Goal: Information Seeking & Learning: Learn about a topic

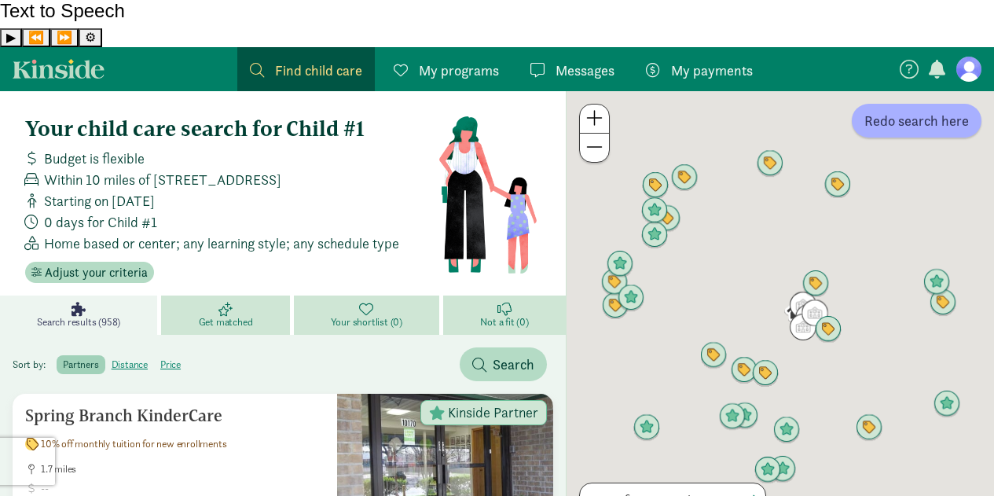
scroll to position [79, 0]
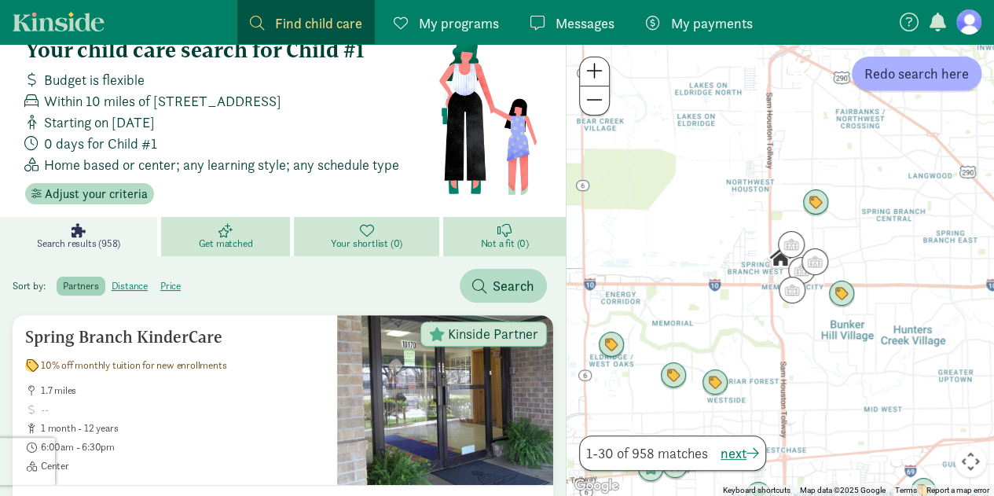
drag, startPoint x: 858, startPoint y: 268, endPoint x: 848, endPoint y: 238, distance: 31.3
click at [848, 238] on div at bounding box center [779, 270] width 427 height 452
click at [793, 244] on img "Click to see details" at bounding box center [791, 245] width 30 height 30
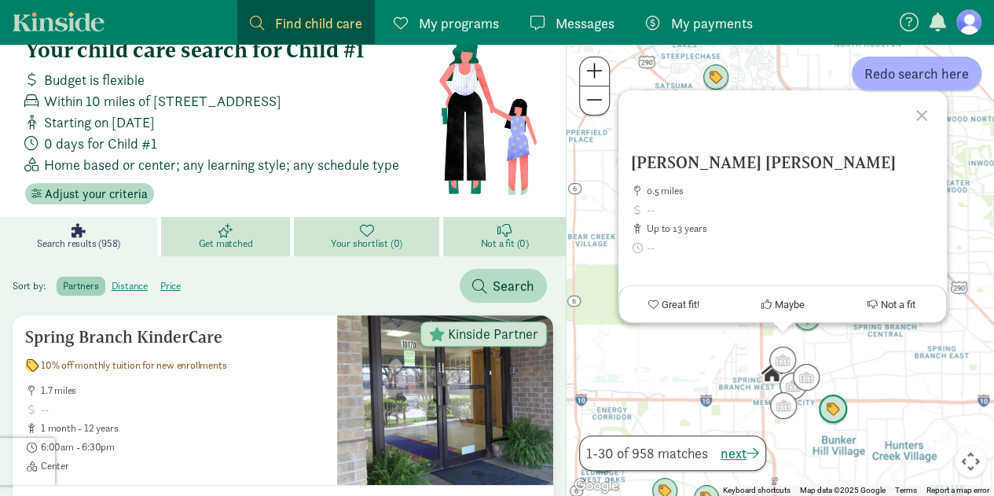
click at [833, 414] on img "Click to see details" at bounding box center [833, 410] width 30 height 30
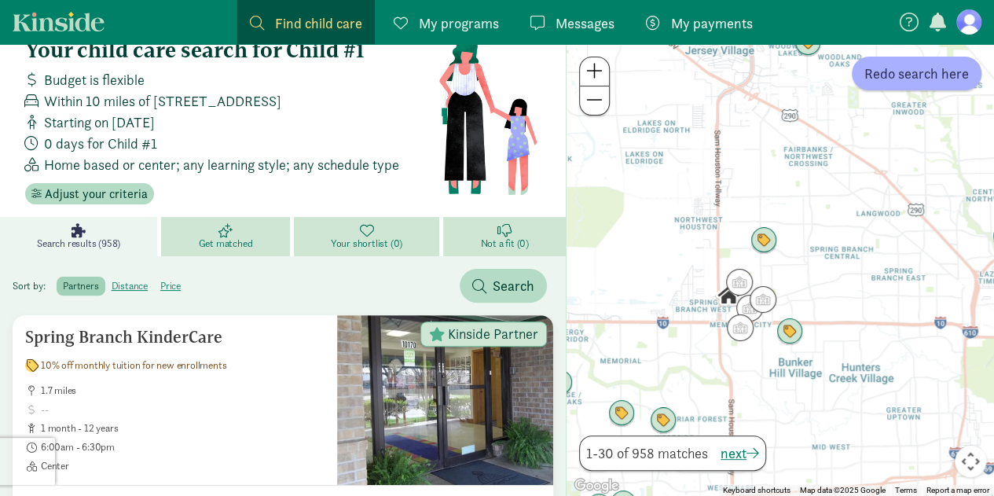
drag, startPoint x: 847, startPoint y: 421, endPoint x: 854, endPoint y: 331, distance: 90.6
click at [854, 331] on div "To navigate, press the arrow keys." at bounding box center [779, 270] width 427 height 452
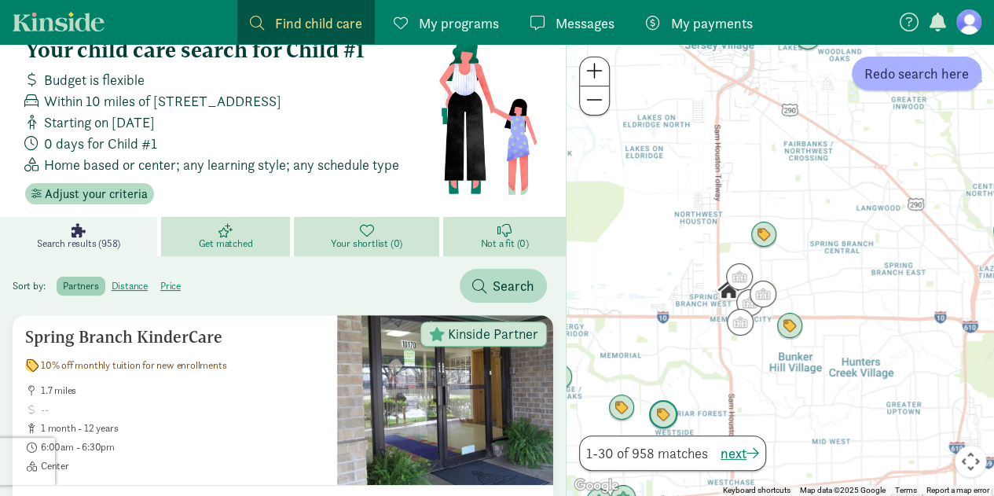
click at [667, 414] on img "Click to see details" at bounding box center [663, 416] width 30 height 30
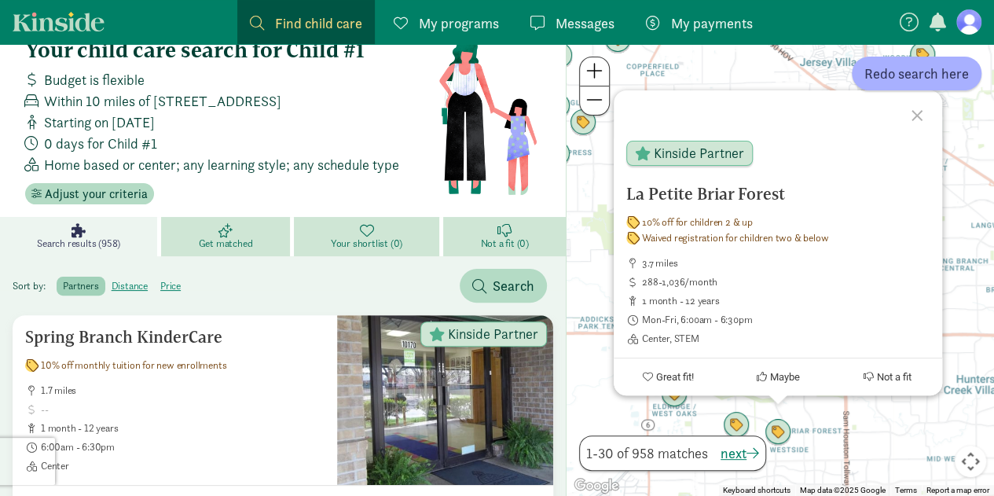
click at [923, 117] on div at bounding box center [919, 114] width 46 height 46
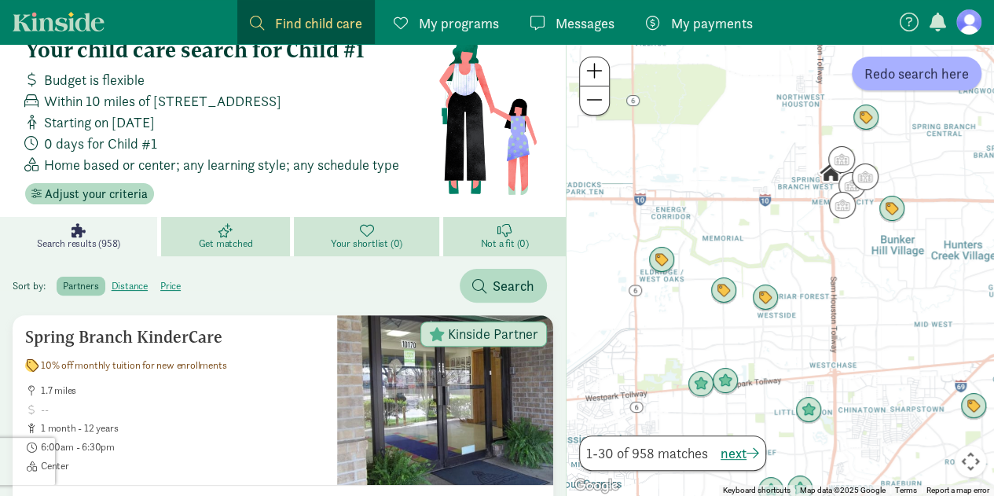
drag, startPoint x: 767, startPoint y: 392, endPoint x: 753, endPoint y: 258, distance: 135.0
click at [753, 258] on div at bounding box center [779, 270] width 427 height 452
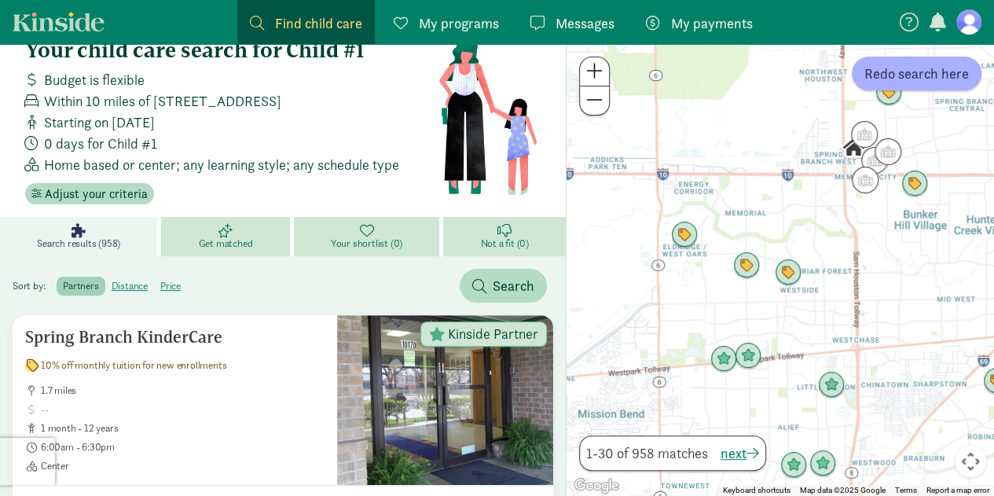
drag, startPoint x: 809, startPoint y: 340, endPoint x: 831, endPoint y: 310, distance: 37.1
click at [831, 310] on div at bounding box center [779, 270] width 427 height 452
click at [679, 237] on img "Click to see details" at bounding box center [684, 236] width 30 height 30
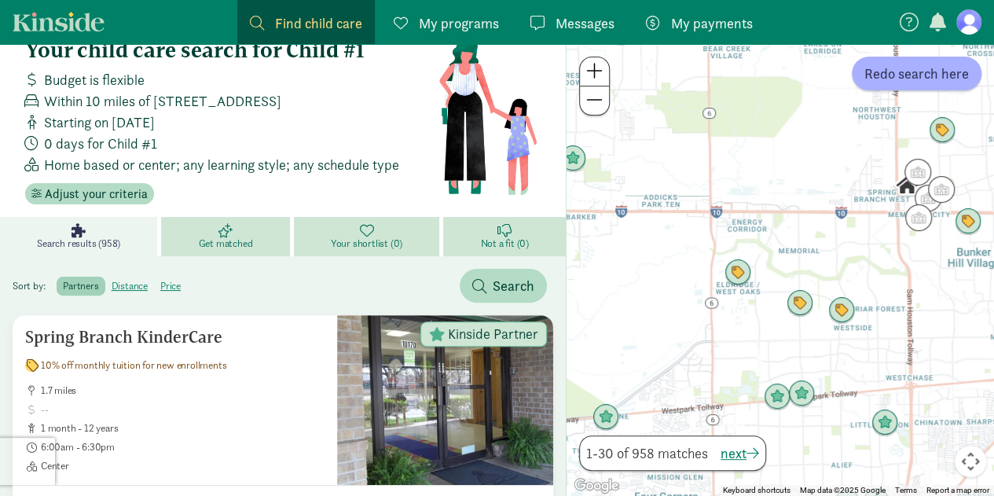
drag, startPoint x: 826, startPoint y: 404, endPoint x: 786, endPoint y: 259, distance: 150.0
click at [786, 259] on div "To navigate, press the arrow keys." at bounding box center [779, 270] width 427 height 452
click at [803, 299] on img "Click to see details" at bounding box center [800, 304] width 30 height 30
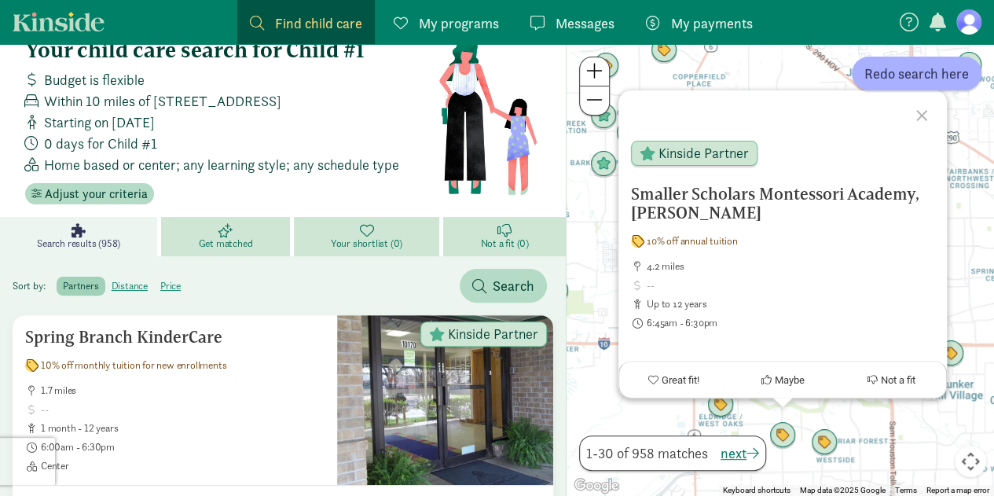
click at [853, 438] on div "To navigate, press the arrow keys. Smaller Scholars Montessori Academy, Dairy A…" at bounding box center [779, 270] width 427 height 452
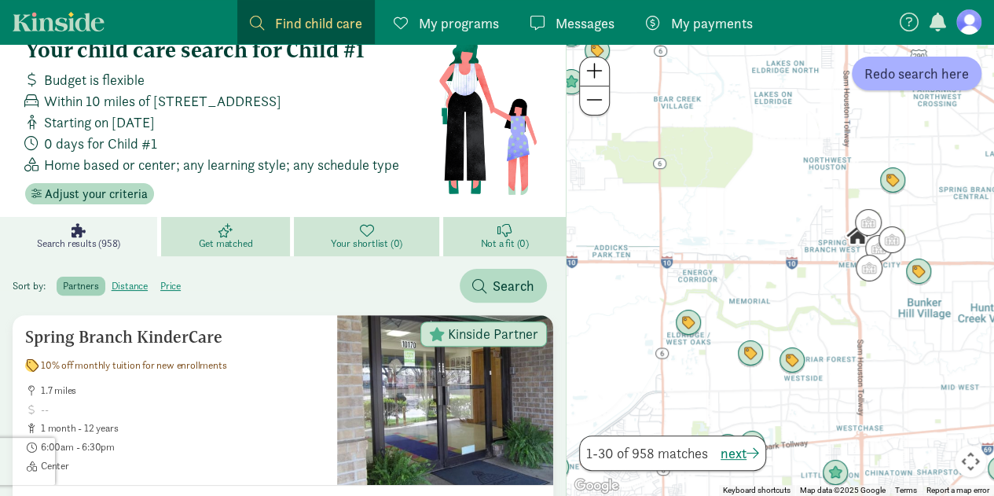
drag, startPoint x: 845, startPoint y: 412, endPoint x: 812, endPoint y: 315, distance: 102.8
click at [812, 315] on div at bounding box center [779, 270] width 427 height 452
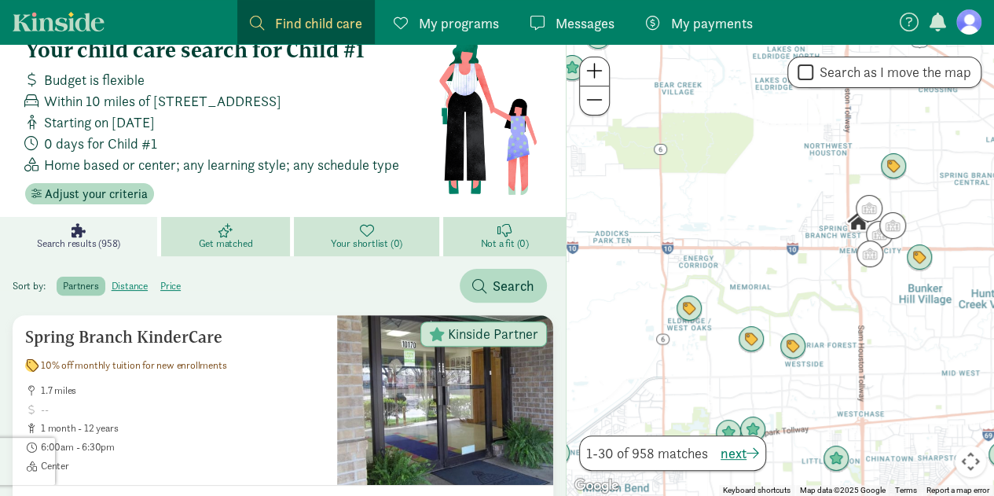
click at [801, 64] on input "Search as I move the map" at bounding box center [805, 72] width 16 height 21
checkbox input "true"
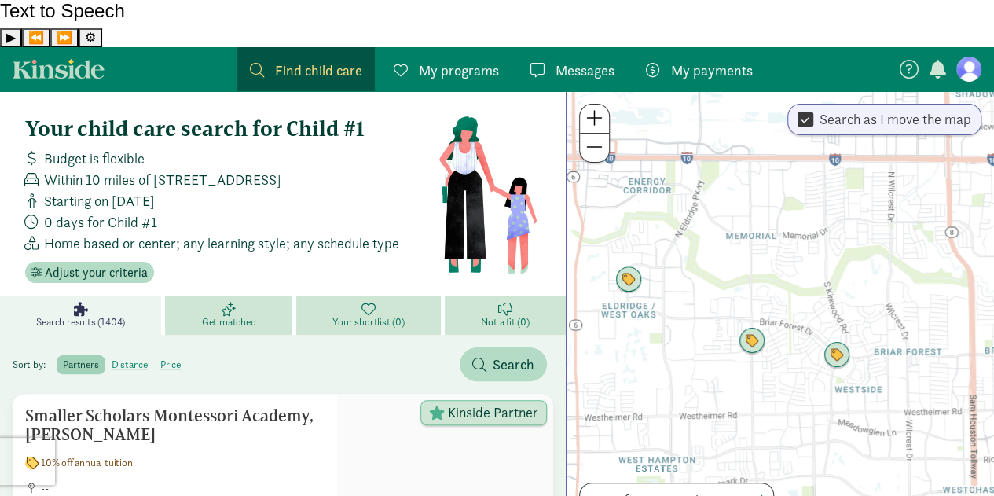
drag, startPoint x: 819, startPoint y: 326, endPoint x: 837, endPoint y: 230, distance: 97.5
click at [837, 230] on div at bounding box center [779, 317] width 427 height 452
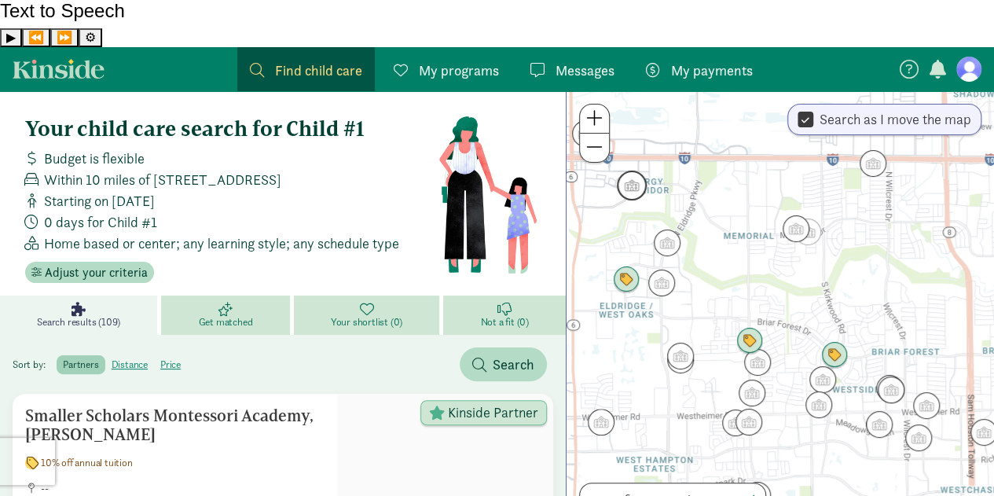
click at [628, 170] on img "Click to see details" at bounding box center [632, 185] width 30 height 30
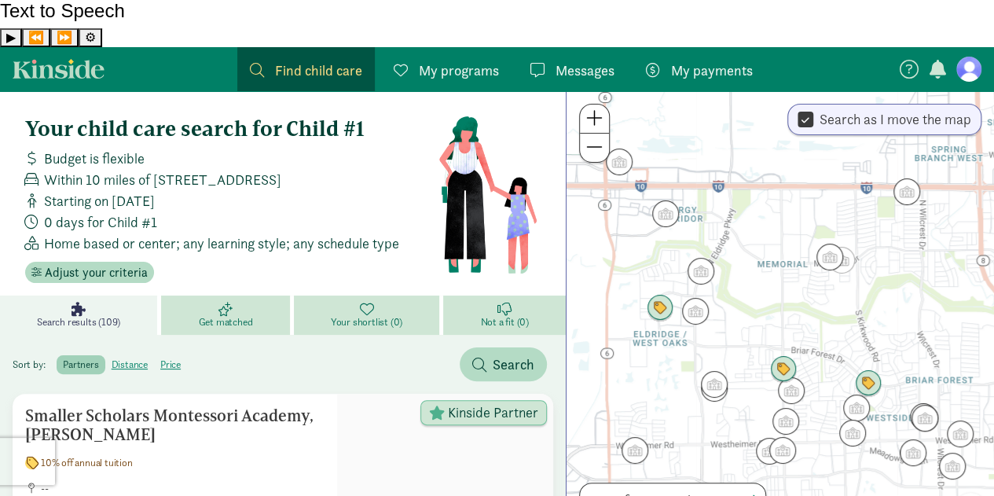
drag, startPoint x: 865, startPoint y: 389, endPoint x: 751, endPoint y: 193, distance: 226.3
click at [751, 193] on div "To navigate, press the arrow keys." at bounding box center [779, 317] width 427 height 452
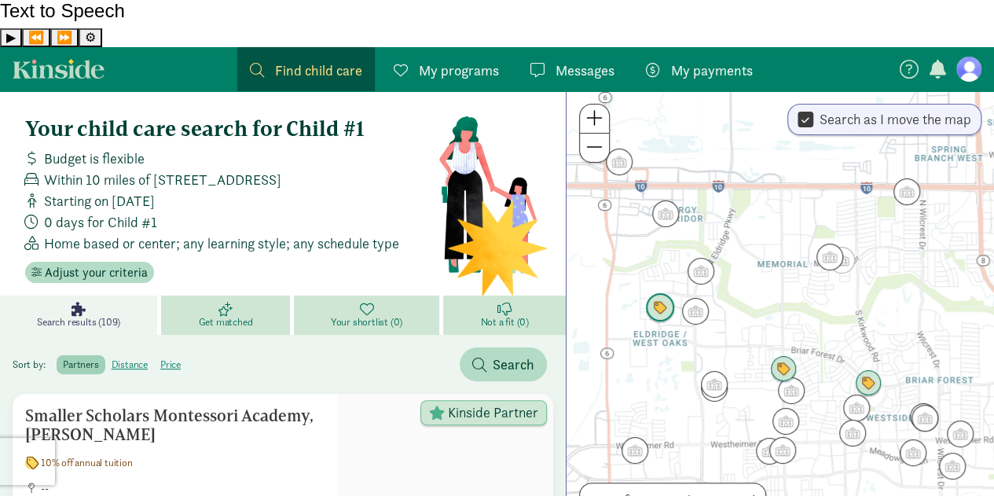
click at [648, 293] on img "Click to see details" at bounding box center [660, 308] width 30 height 30
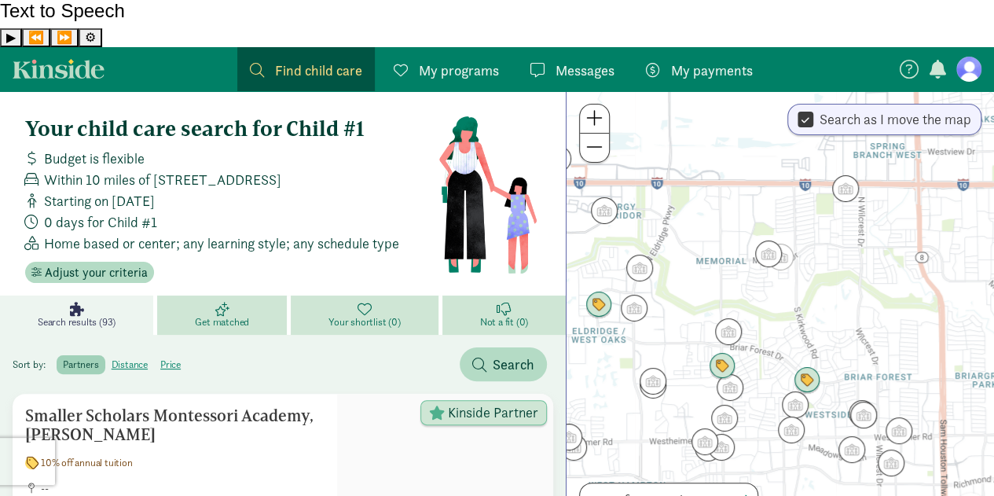
drag, startPoint x: 873, startPoint y: 412, endPoint x: 688, endPoint y: 250, distance: 246.0
click at [688, 250] on div "To navigate, press the arrow keys." at bounding box center [779, 317] width 427 height 452
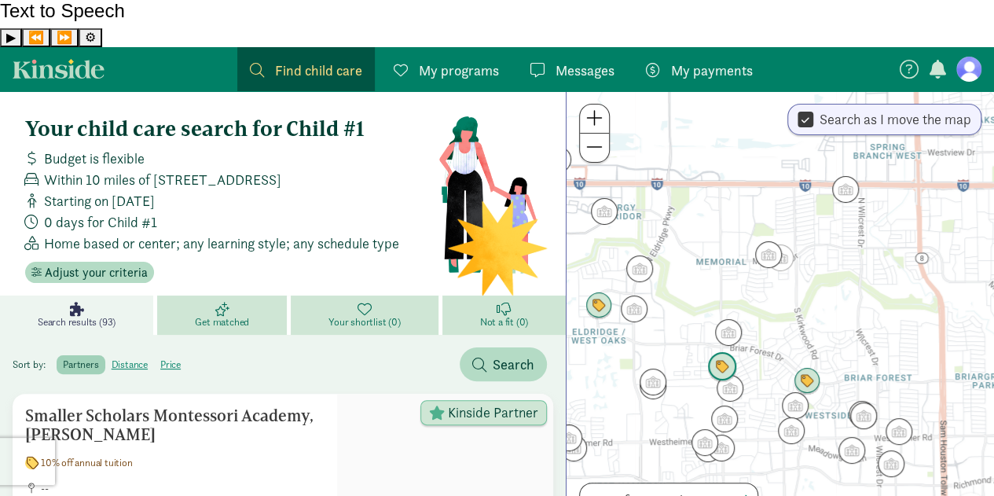
click at [729, 352] on img "Click to see details" at bounding box center [722, 367] width 30 height 30
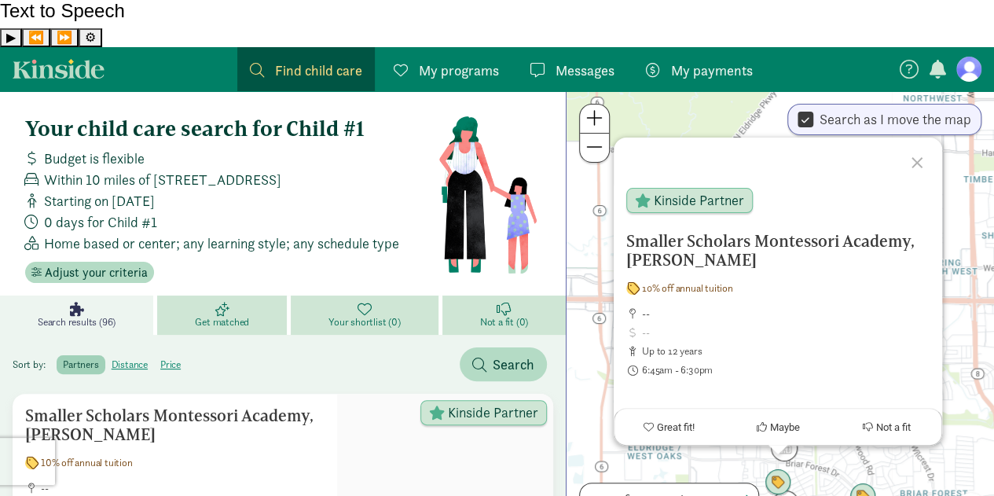
click at [950, 372] on div "To navigate, press the arrow keys. Smaller Scholars Montessori Academy, Dairy A…" at bounding box center [779, 317] width 427 height 452
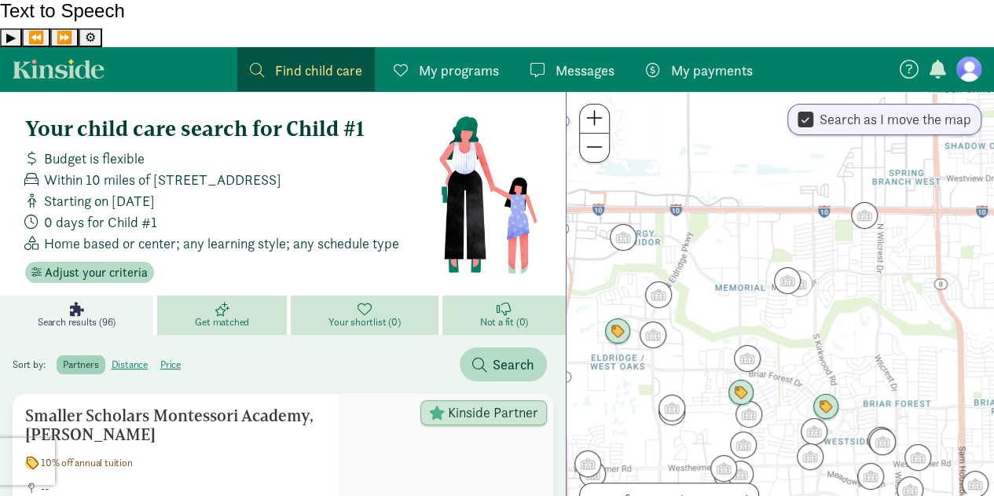
drag, startPoint x: 899, startPoint y: 369, endPoint x: 859, endPoint y: 274, distance: 102.8
click at [859, 274] on div at bounding box center [779, 317] width 427 height 452
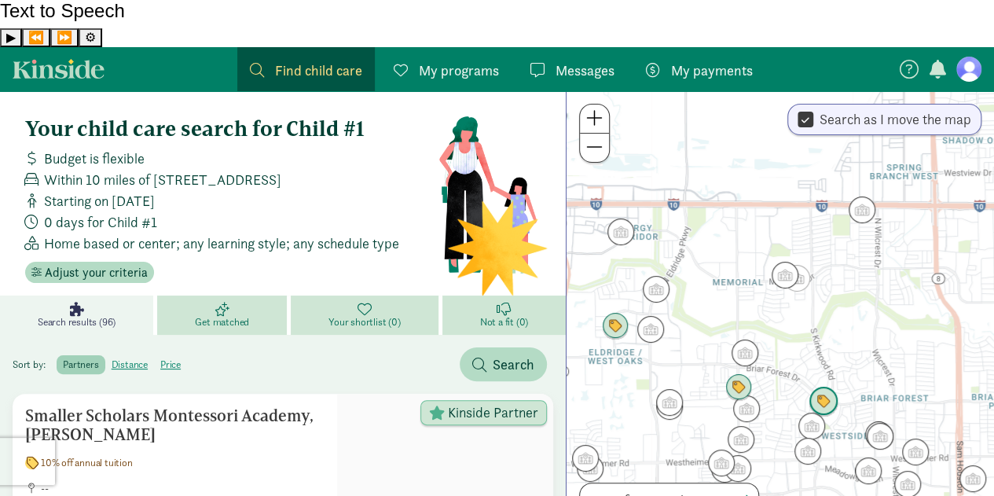
click at [817, 386] on img "Click to see details" at bounding box center [823, 401] width 30 height 30
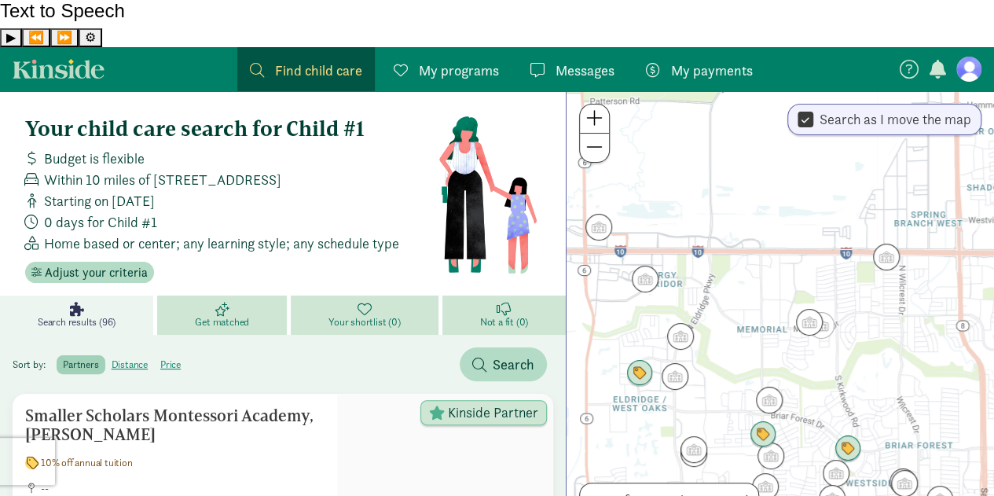
drag, startPoint x: 588, startPoint y: 288, endPoint x: 659, endPoint y: 255, distance: 78.4
click at [659, 255] on div "To navigate, press the arrow keys." at bounding box center [779, 317] width 427 height 452
click at [848, 434] on img "Click to see details" at bounding box center [848, 449] width 30 height 30
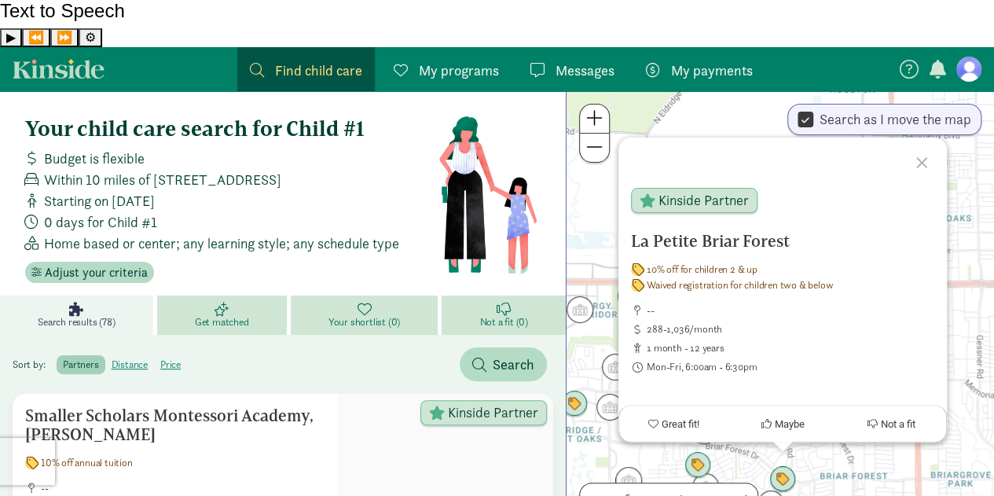
click at [368, 335] on div "Sort by: partners distance price Search" at bounding box center [283, 358] width 566 height 46
click at [923, 137] on div at bounding box center [924, 160] width 46 height 46
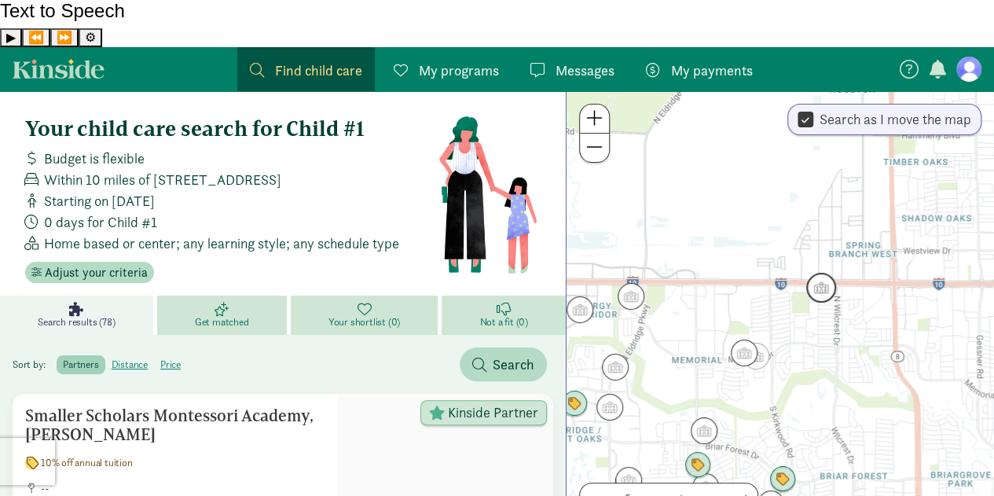
click at [823, 273] on img "Click to see details" at bounding box center [821, 288] width 30 height 30
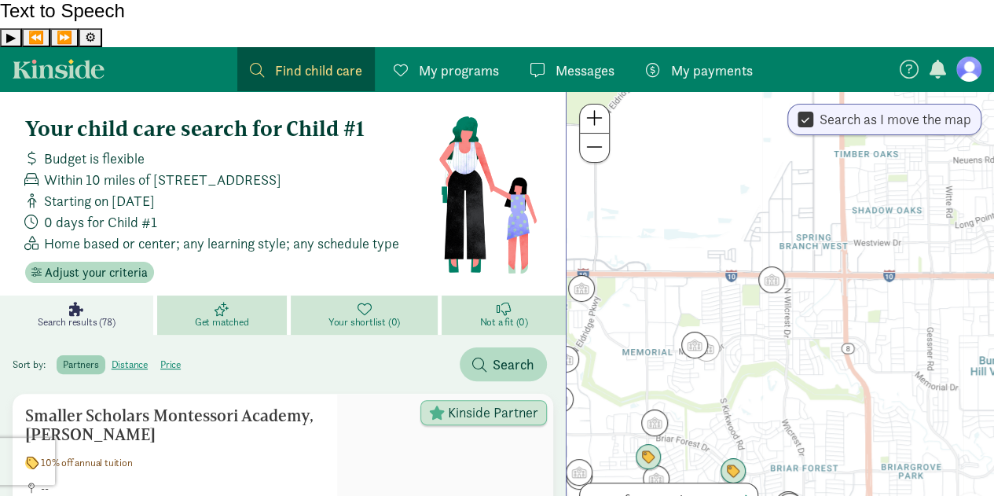
drag, startPoint x: 815, startPoint y: 394, endPoint x: 805, endPoint y: 258, distance: 136.3
click at [805, 258] on div "To navigate, press the arrow keys." at bounding box center [779, 317] width 427 height 452
click at [694, 333] on img "Click to see details" at bounding box center [706, 348] width 30 height 30
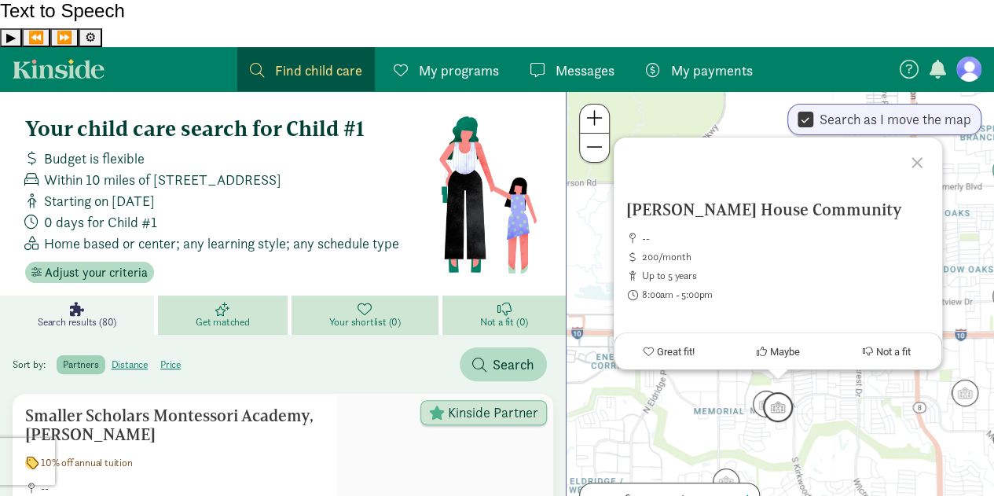
click at [786, 392] on img "Click to see details" at bounding box center [778, 407] width 30 height 30
click at [753, 389] on img "Click to see details" at bounding box center [766, 404] width 30 height 30
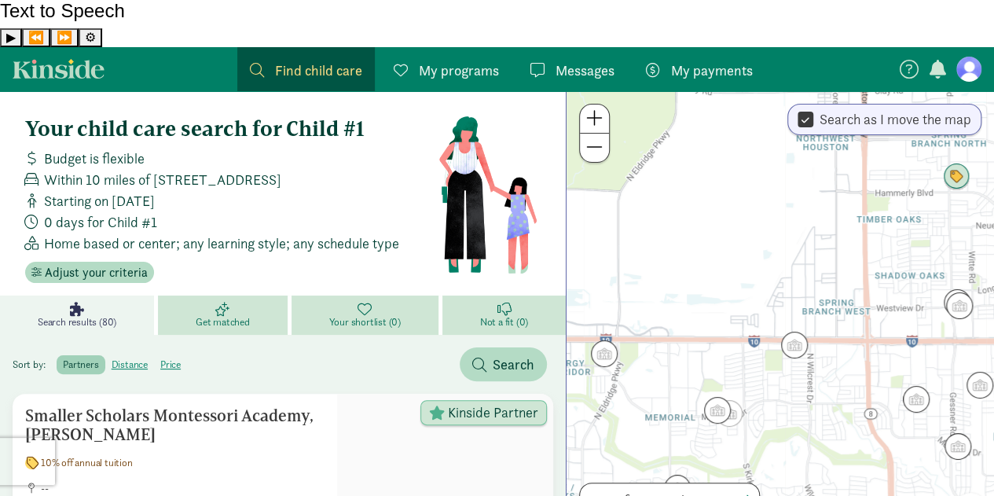
drag, startPoint x: 852, startPoint y: 390, endPoint x: 753, endPoint y: 357, distance: 104.8
click at [753, 357] on div at bounding box center [779, 317] width 427 height 452
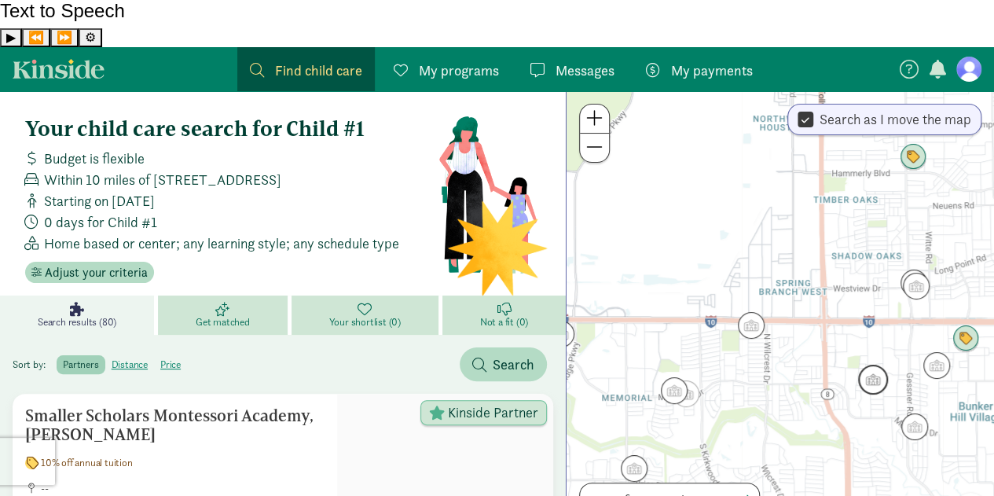
click at [873, 364] on img "Click to see details" at bounding box center [873, 379] width 30 height 30
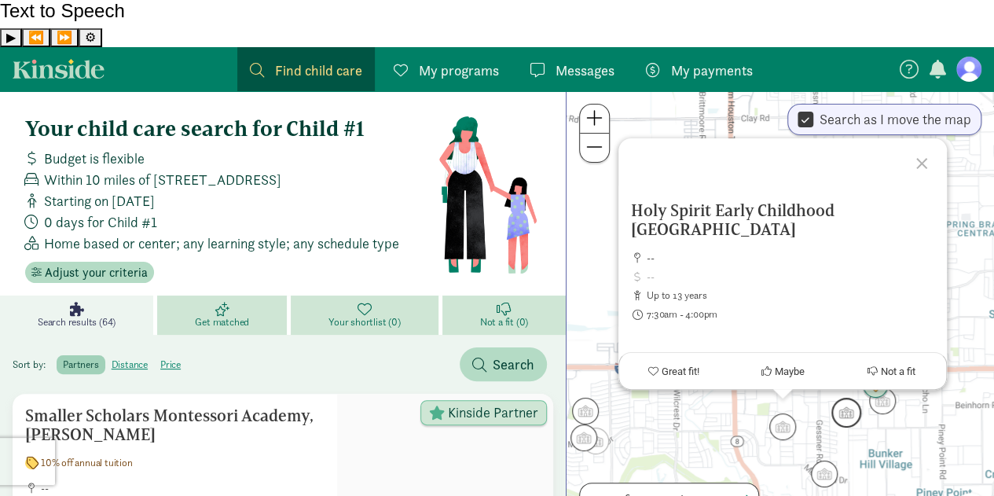
click at [833, 397] on img "Click to see details" at bounding box center [846, 412] width 30 height 30
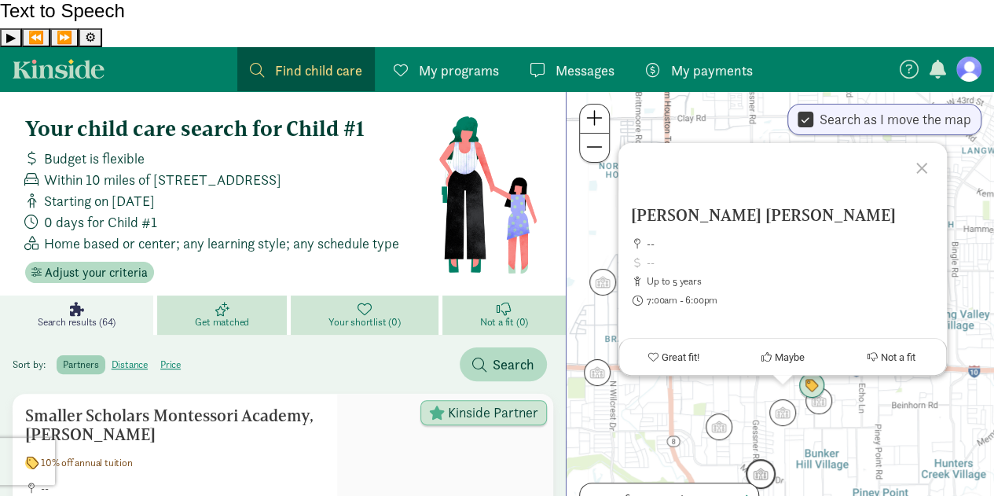
click at [759, 459] on img "Click to see details" at bounding box center [760, 474] width 30 height 30
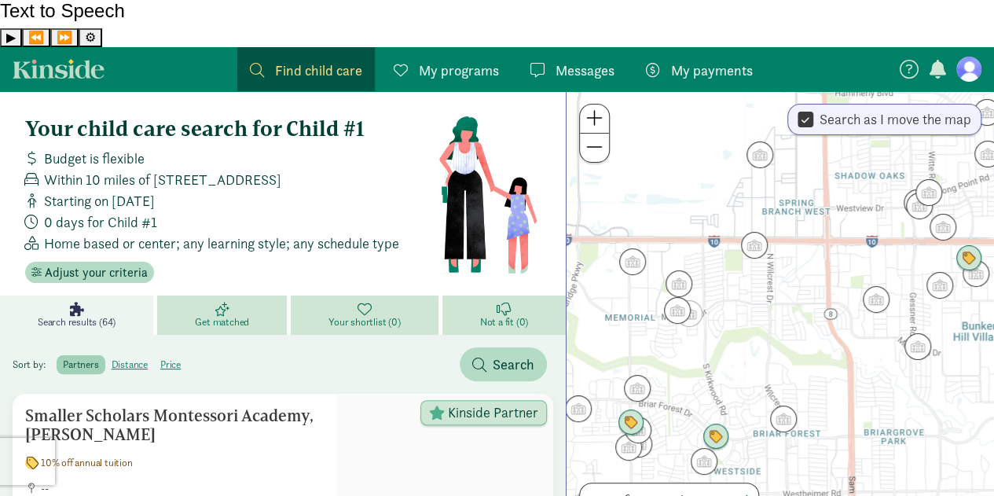
drag, startPoint x: 718, startPoint y: 409, endPoint x: 861, endPoint y: 282, distance: 191.4
click at [861, 282] on div "To navigate, press the arrow keys." at bounding box center [779, 317] width 427 height 452
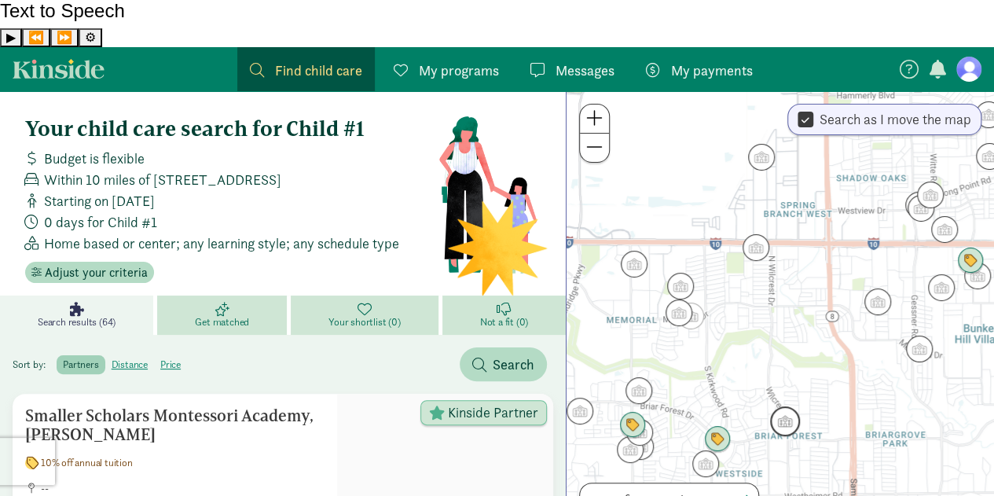
click at [777, 406] on img "Click to see details" at bounding box center [785, 421] width 30 height 30
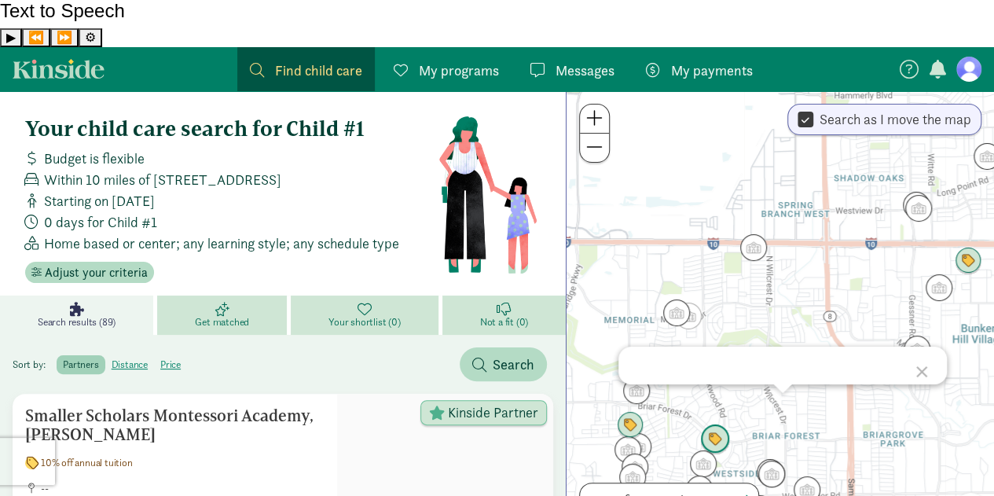
click at [704, 424] on img "Click to see details" at bounding box center [715, 439] width 30 height 30
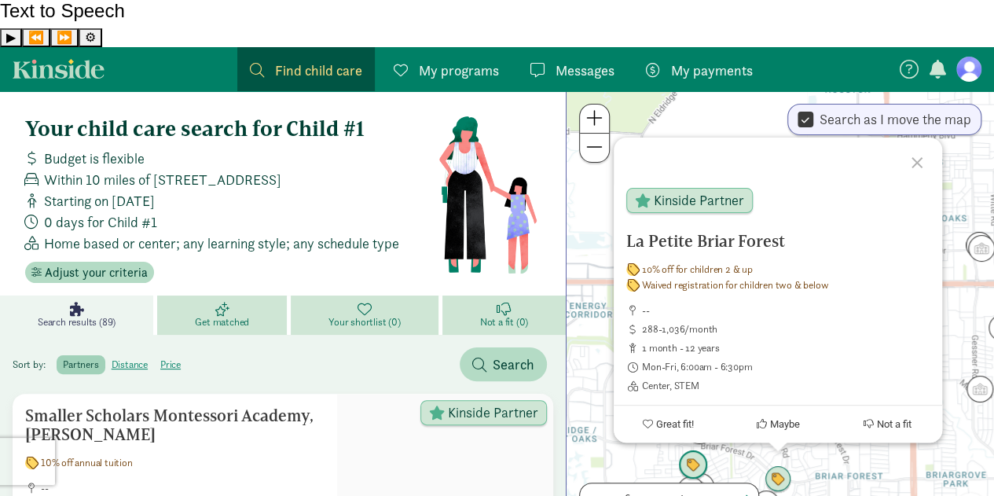
click at [699, 450] on img "Click to see details" at bounding box center [693, 465] width 30 height 30
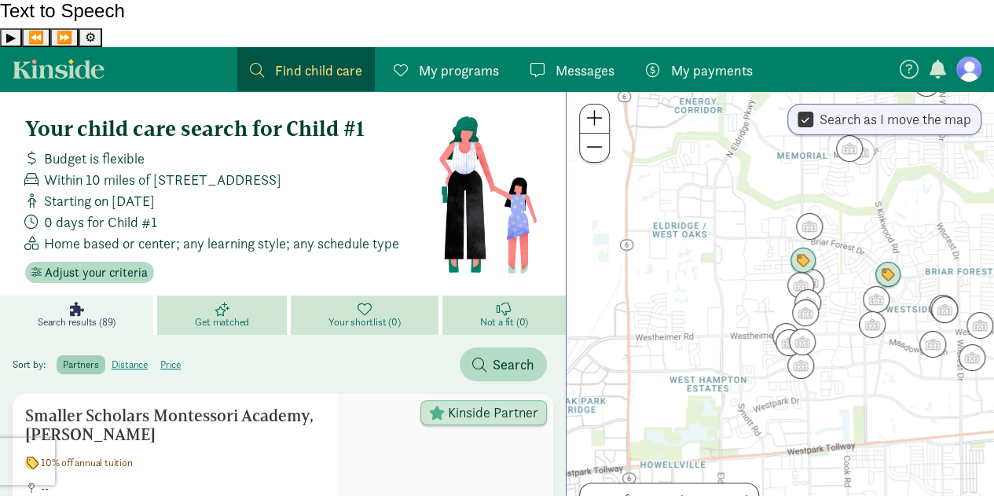
drag, startPoint x: 844, startPoint y: 434, endPoint x: 869, endPoint y: 211, distance: 225.3
click at [869, 211] on div at bounding box center [779, 317] width 427 height 452
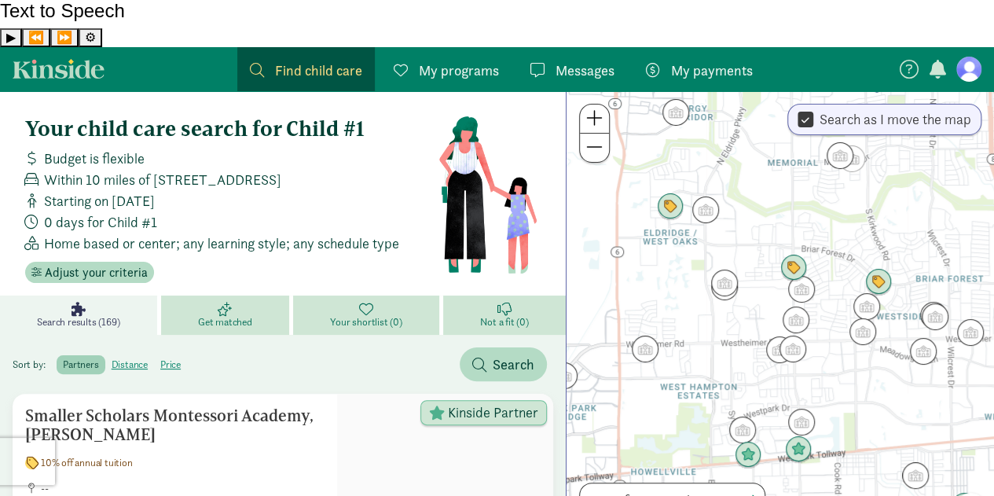
drag, startPoint x: 911, startPoint y: 165, endPoint x: 899, endPoint y: 175, distance: 15.6
click at [899, 175] on div at bounding box center [779, 317] width 427 height 452
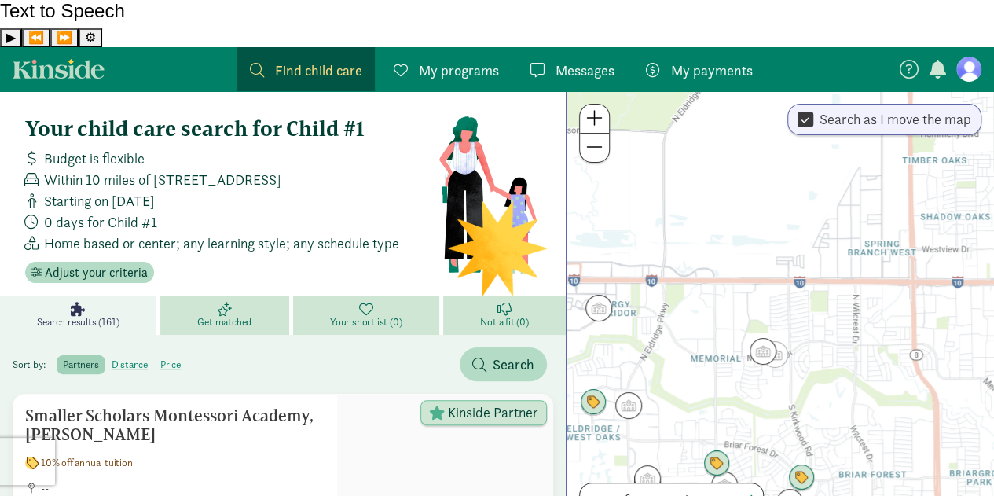
drag, startPoint x: 893, startPoint y: 181, endPoint x: 811, endPoint y: 382, distance: 217.4
click at [811, 382] on div at bounding box center [779, 317] width 427 height 452
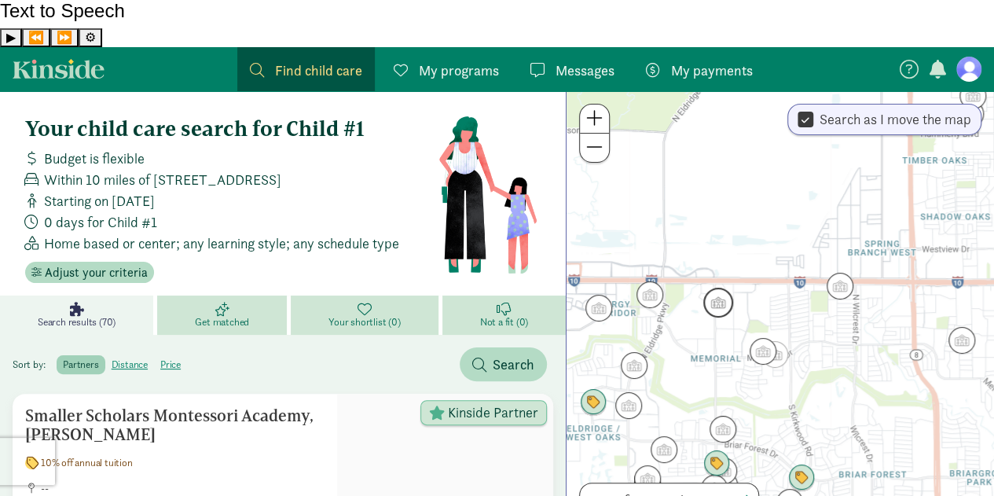
click at [715, 288] on img "Click to see details" at bounding box center [718, 303] width 30 height 30
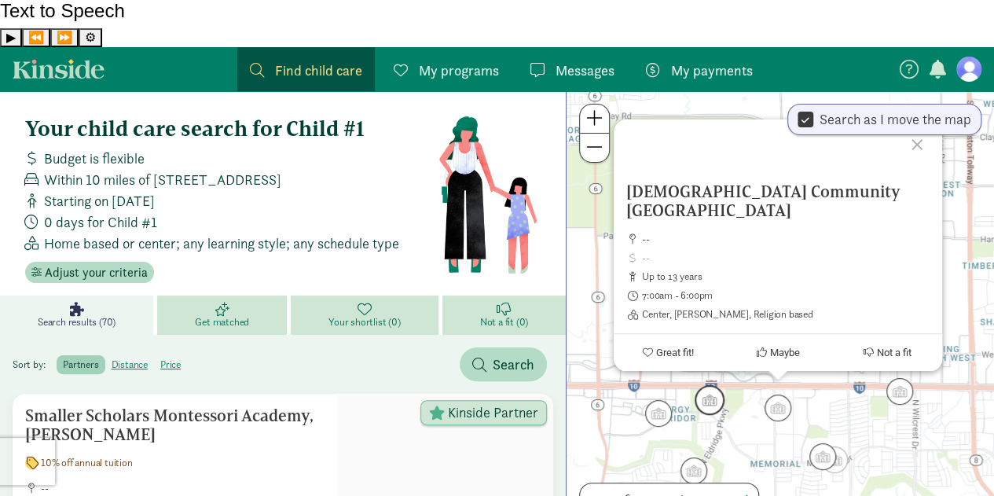
click at [704, 385] on img "Click to see details" at bounding box center [709, 400] width 30 height 30
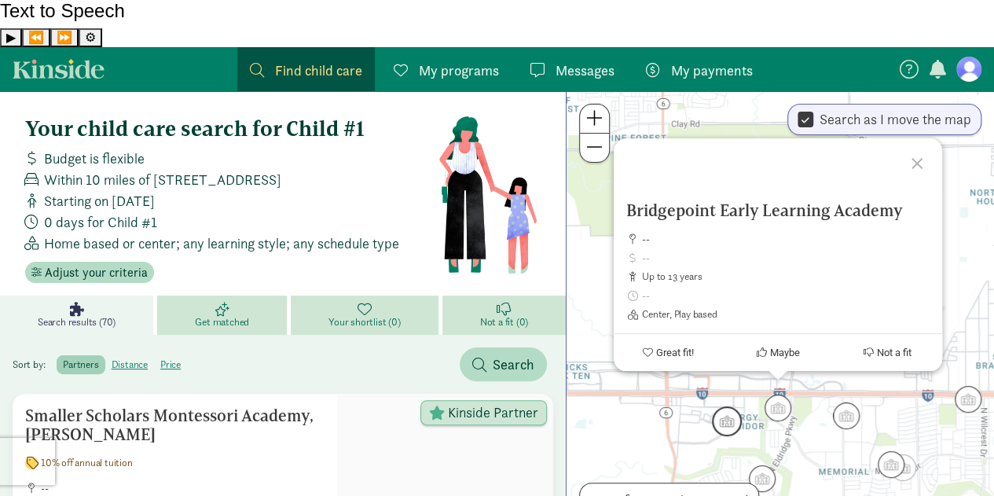
click at [720, 406] on img "Click to see details" at bounding box center [727, 421] width 30 height 30
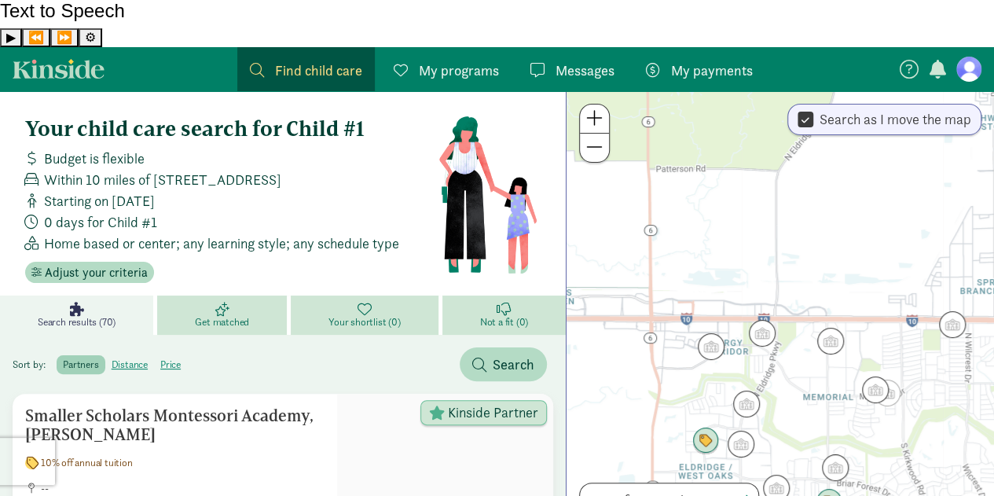
drag, startPoint x: 862, startPoint y: 419, endPoint x: 792, endPoint y: 345, distance: 102.3
click at [792, 345] on div at bounding box center [779, 317] width 427 height 452
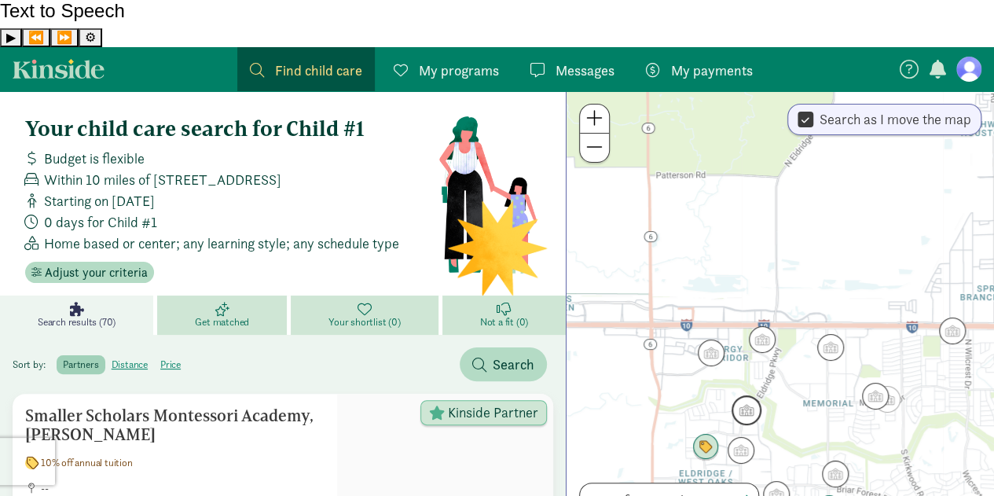
click at [742, 395] on img "Click to see details" at bounding box center [746, 410] width 30 height 30
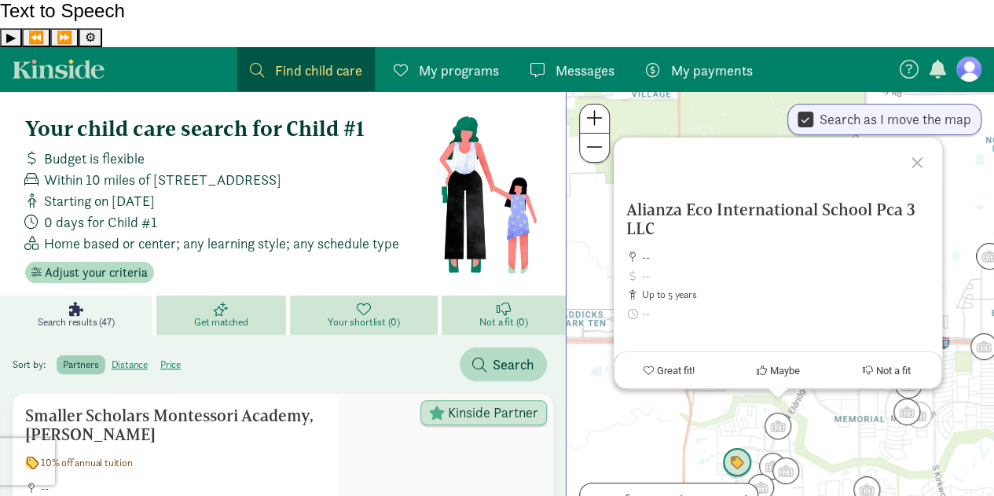
click at [737, 448] on img "Click to see details" at bounding box center [737, 463] width 30 height 30
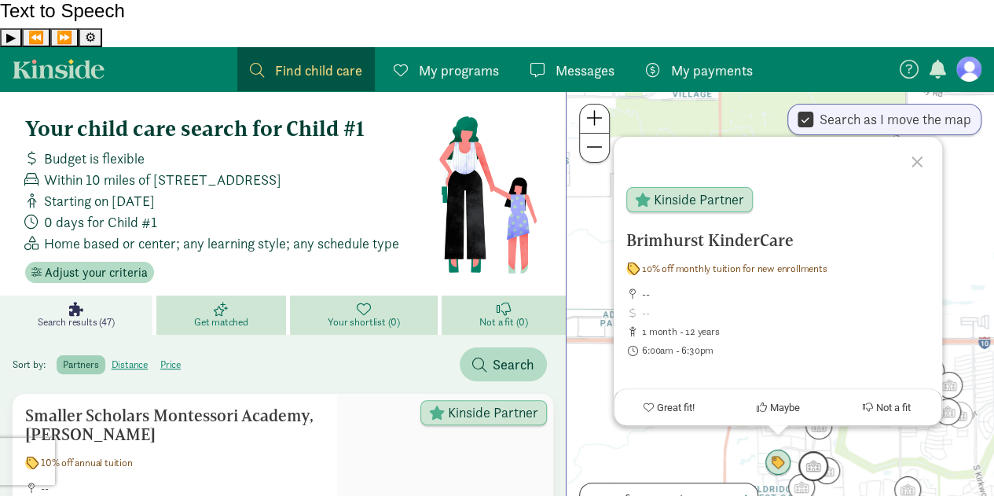
click at [804, 451] on img "Click to see details" at bounding box center [813, 466] width 30 height 30
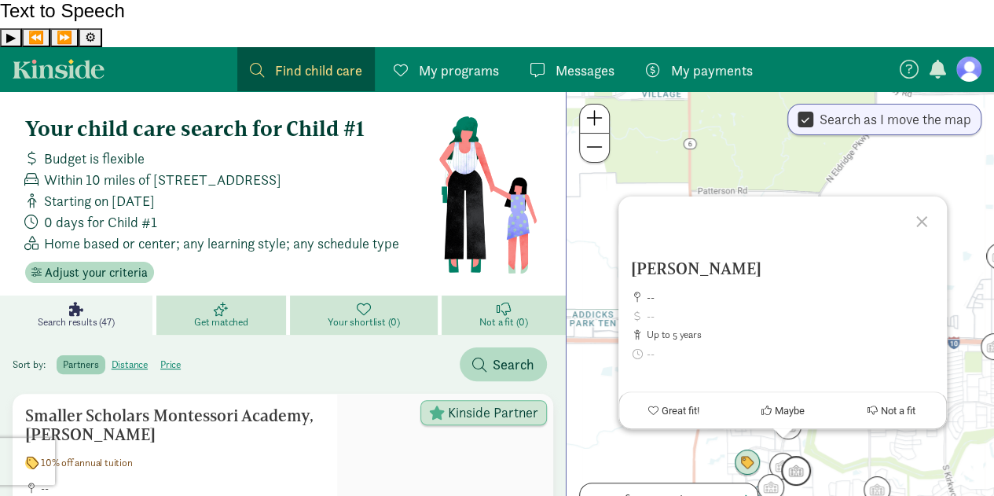
click at [800, 456] on img "Click to see details" at bounding box center [796, 471] width 30 height 30
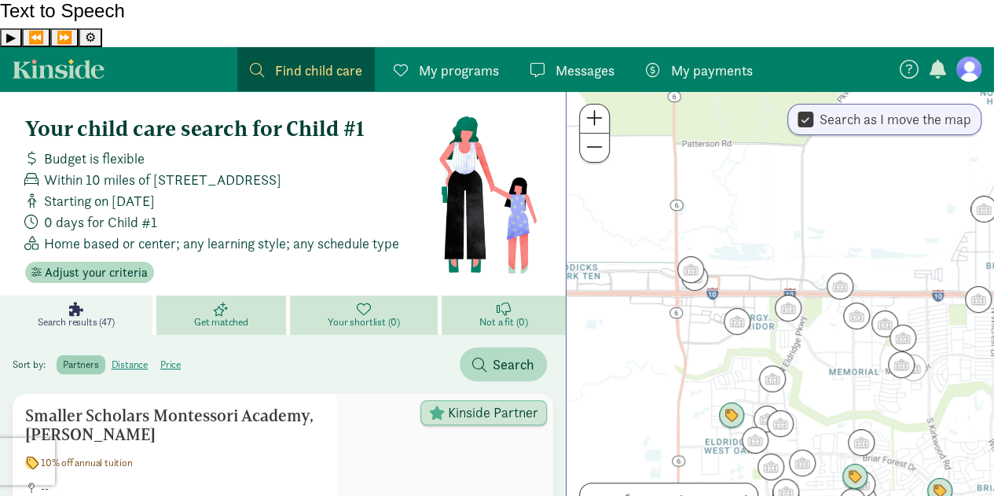
drag, startPoint x: 814, startPoint y: 434, endPoint x: 811, endPoint y: 375, distance: 59.0
click at [811, 375] on div at bounding box center [779, 317] width 427 height 452
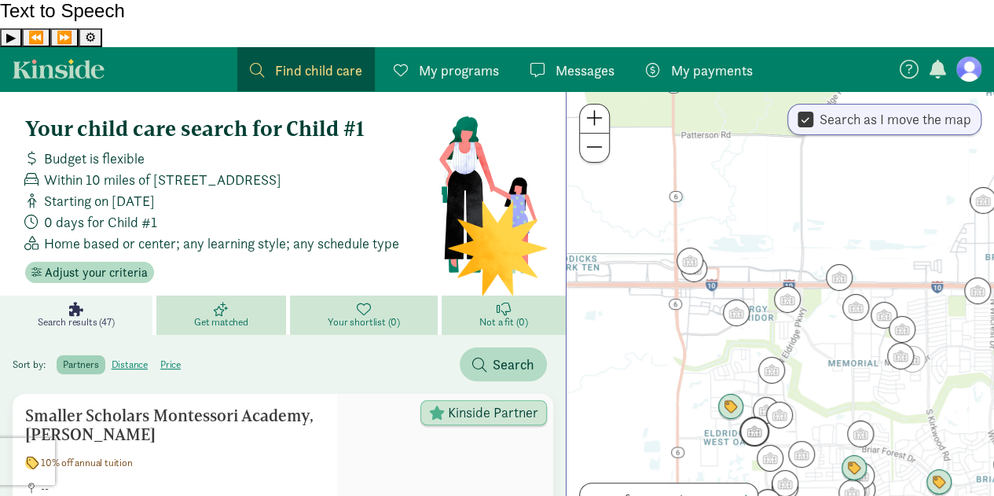
click at [757, 416] on img "Click to see details" at bounding box center [754, 431] width 30 height 30
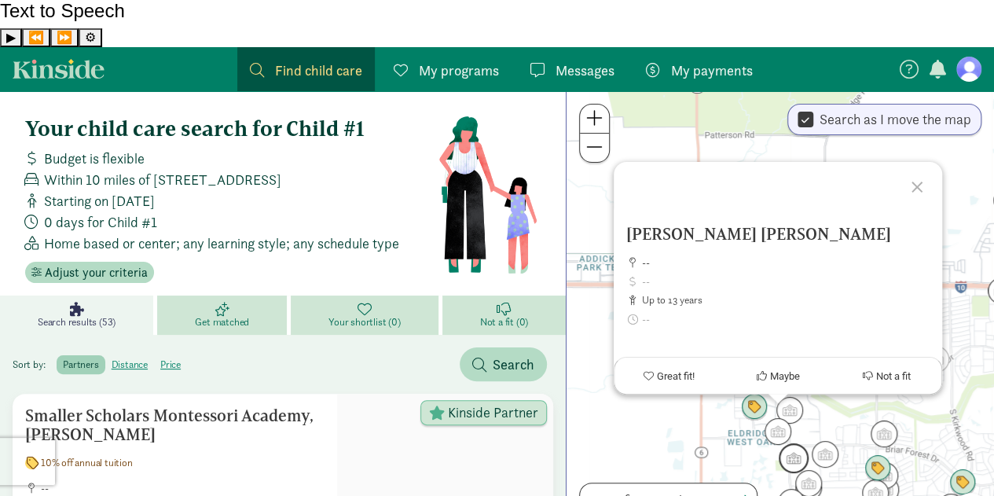
click at [779, 443] on img "Click to see details" at bounding box center [793, 458] width 30 height 30
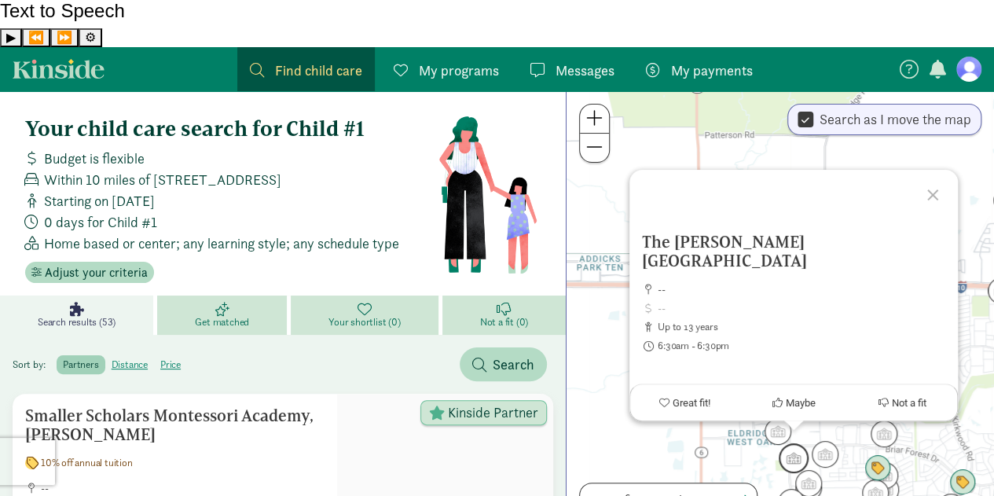
click at [779, 443] on img "Click to see details" at bounding box center [793, 458] width 30 height 30
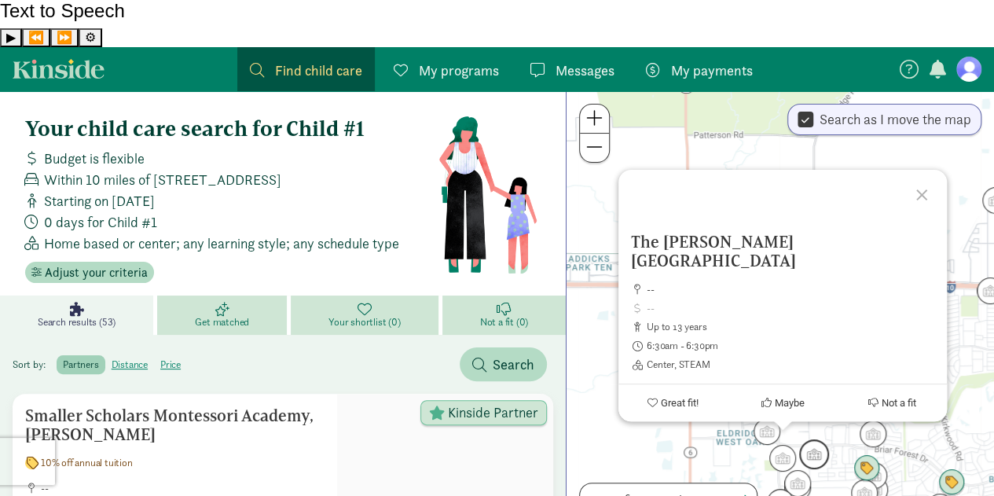
click at [821, 439] on img "Click to see details" at bounding box center [814, 454] width 30 height 30
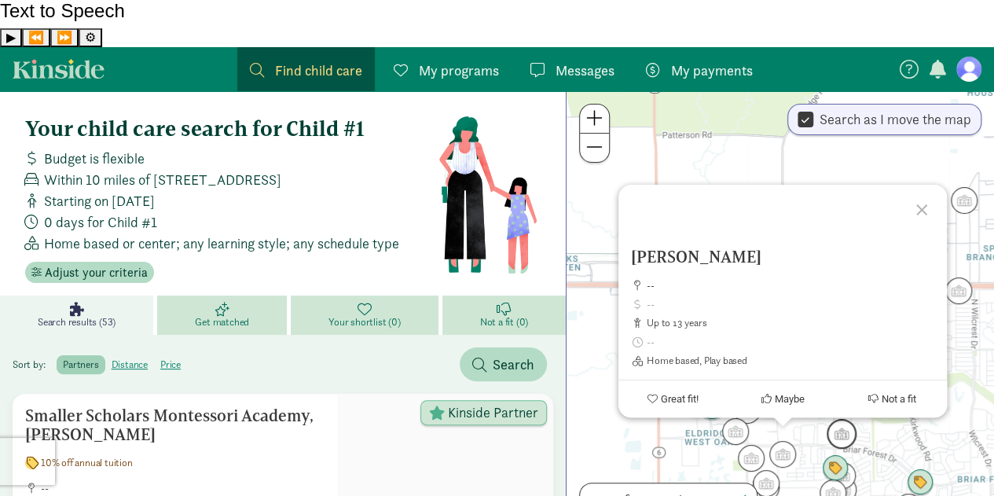
click at [847, 419] on img "Click to see details" at bounding box center [841, 434] width 30 height 30
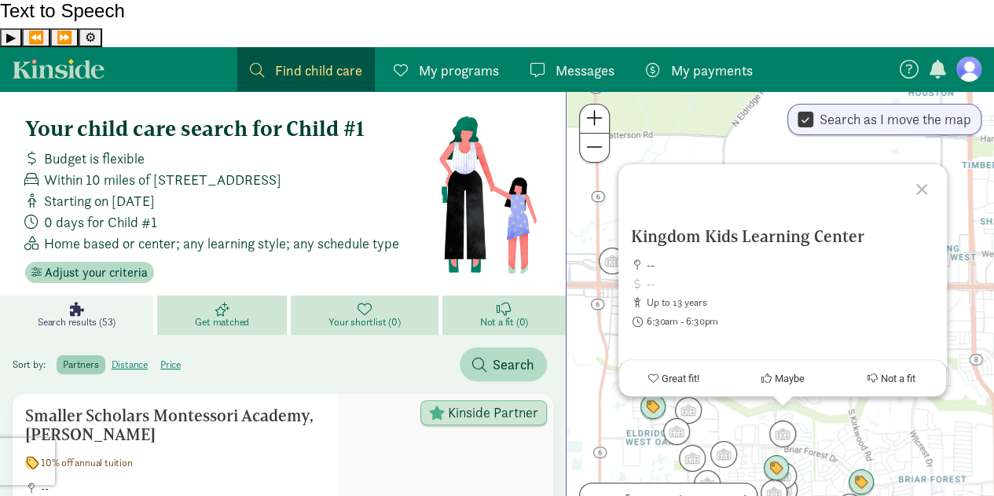
click at [835, 396] on div "To navigate, press the arrow keys. Kingdom Kids Learning Center -- up to 13 yea…" at bounding box center [779, 317] width 427 height 452
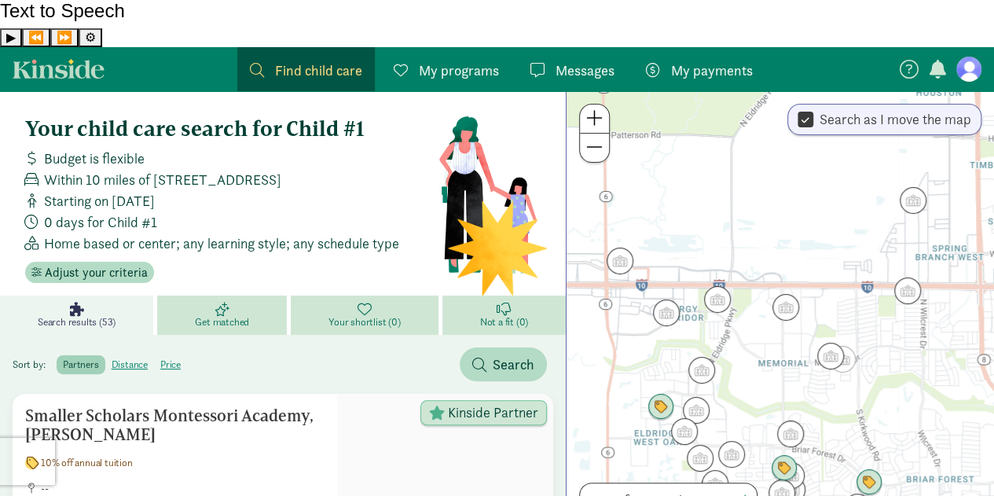
click at [913, 361] on div at bounding box center [779, 317] width 427 height 452
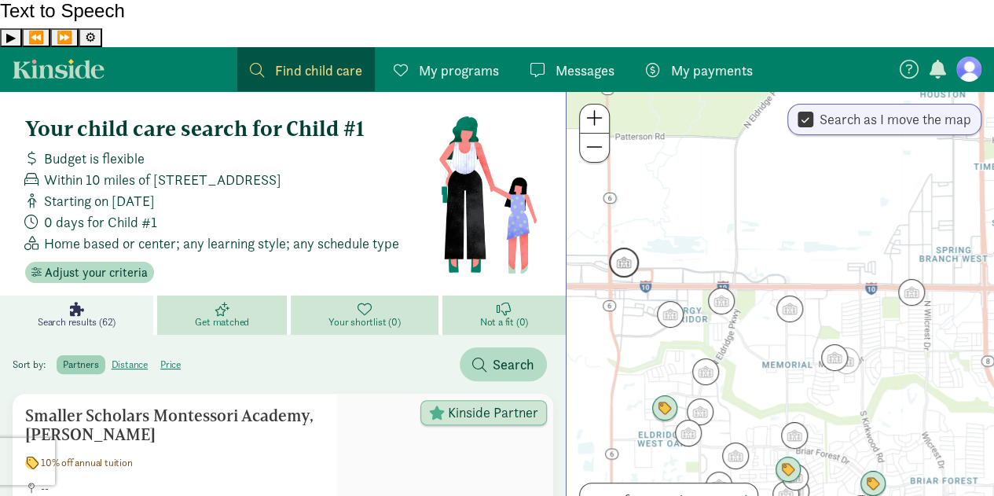
click at [616, 247] on img "Click to see details" at bounding box center [624, 262] width 30 height 30
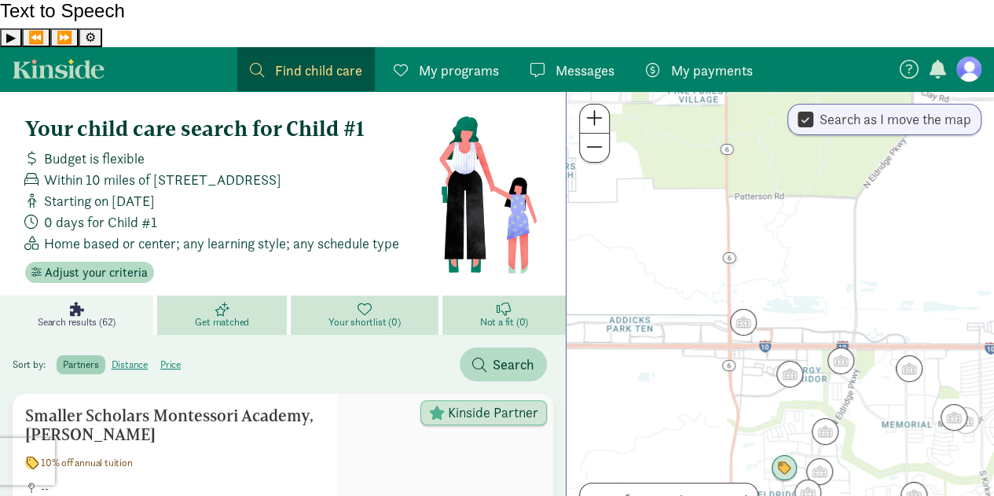
drag, startPoint x: 829, startPoint y: 375, endPoint x: 793, endPoint y: 281, distance: 99.9
click at [793, 281] on div at bounding box center [779, 317] width 427 height 452
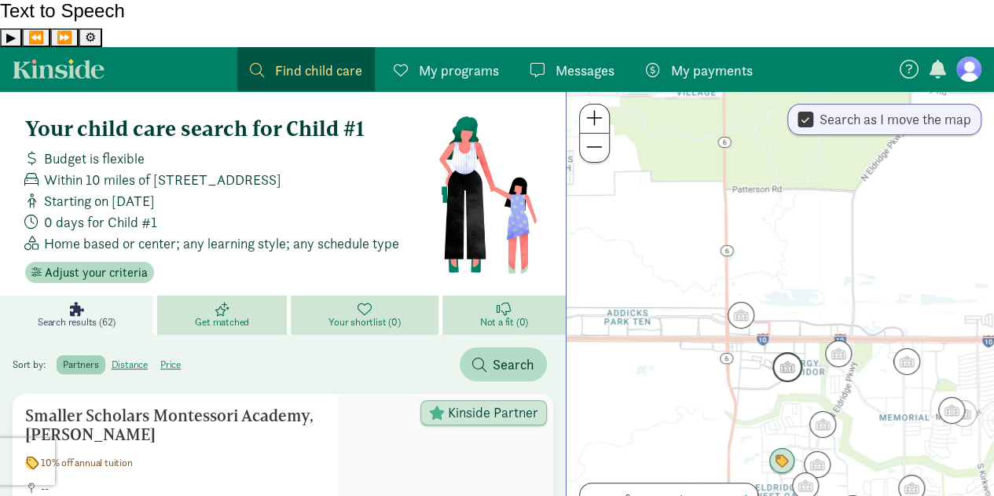
click at [788, 352] on img "Click to see details" at bounding box center [787, 367] width 30 height 30
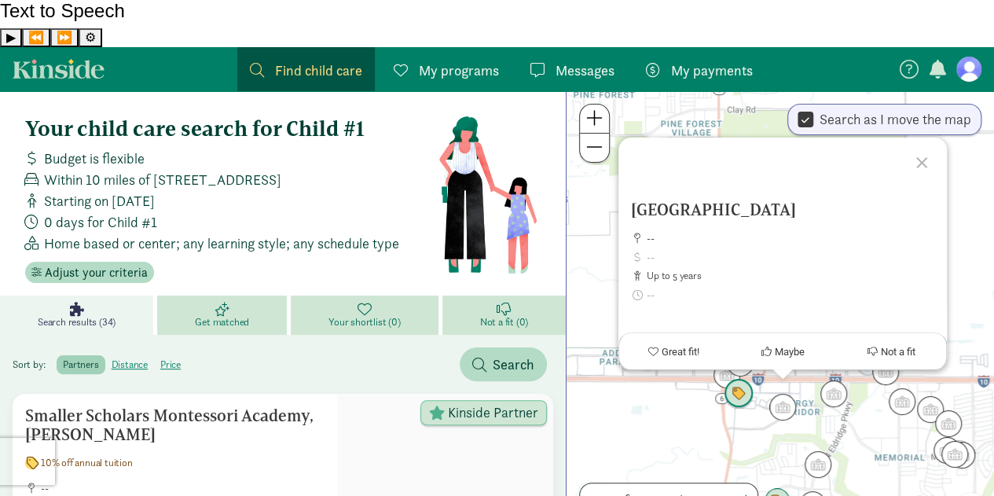
click at [749, 379] on img "Click to see details" at bounding box center [738, 394] width 30 height 30
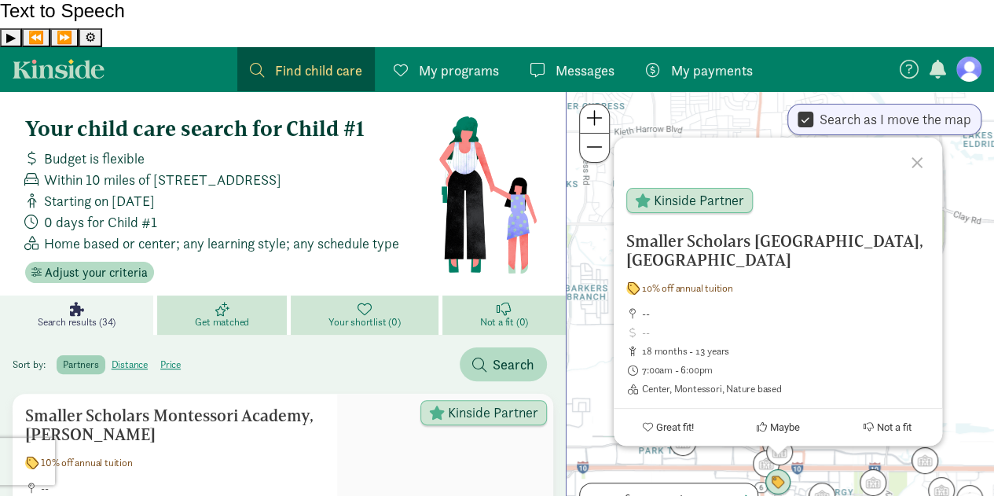
click at [921, 137] on div at bounding box center [919, 160] width 46 height 46
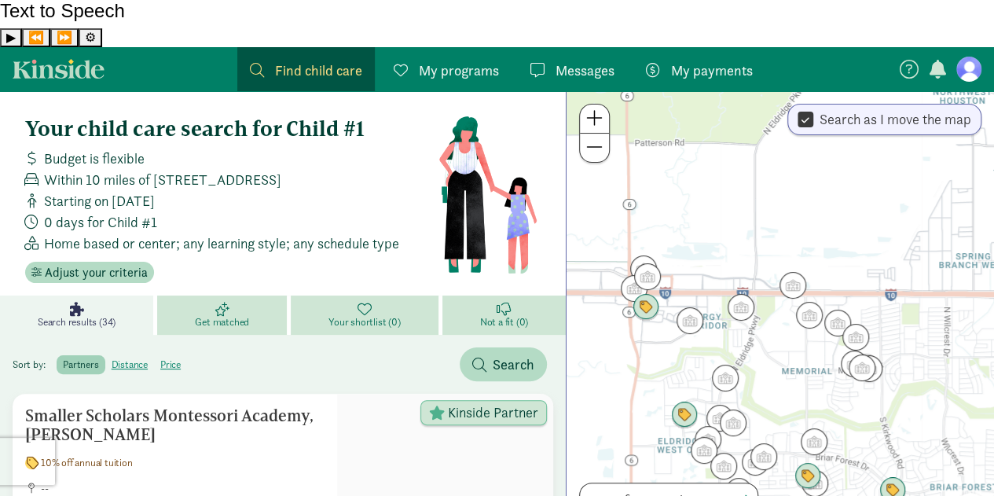
drag, startPoint x: 876, startPoint y: 290, endPoint x: 742, endPoint y: 115, distance: 219.6
click at [742, 115] on div at bounding box center [779, 317] width 427 height 452
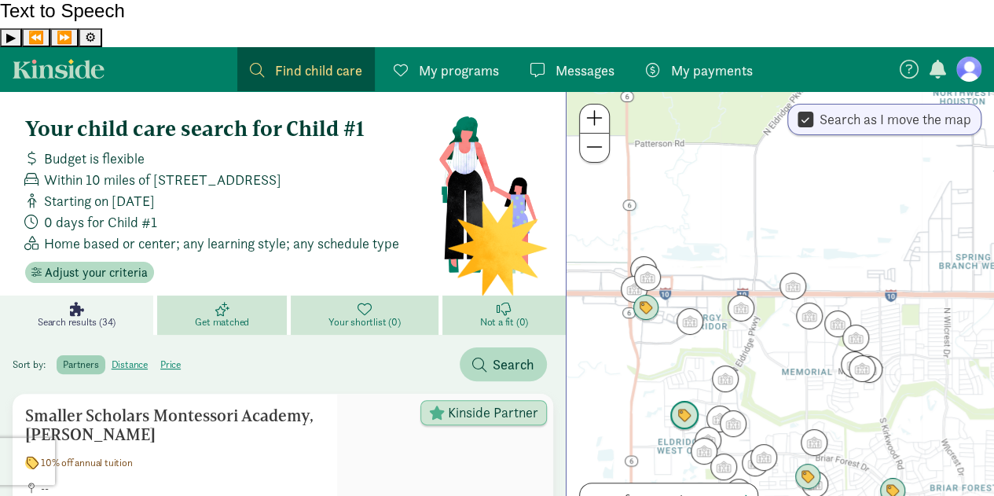
click at [689, 401] on img "Click to see details" at bounding box center [684, 416] width 30 height 30
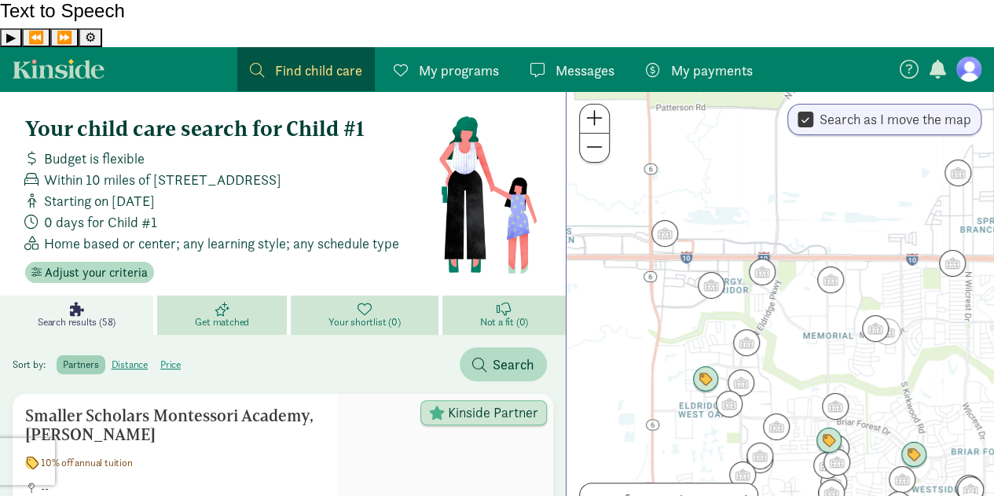
drag, startPoint x: 868, startPoint y: 430, endPoint x: 771, endPoint y: 322, distance: 145.2
click at [771, 322] on div at bounding box center [779, 317] width 427 height 452
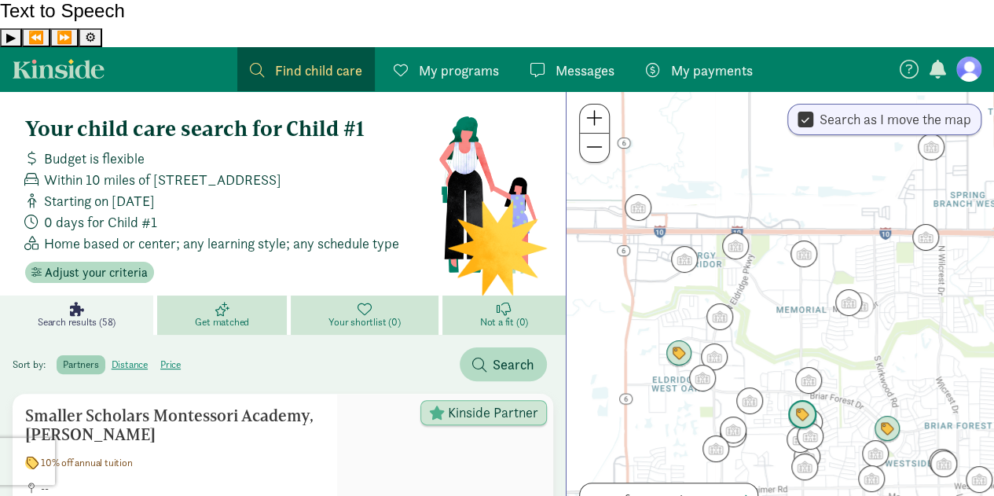
click at [802, 400] on img "Click to see details" at bounding box center [802, 415] width 30 height 30
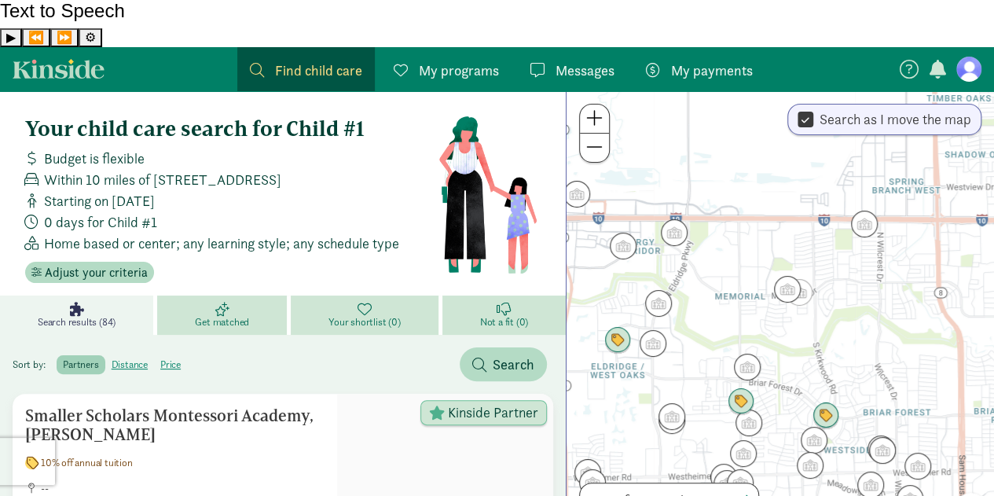
drag, startPoint x: 978, startPoint y: 346, endPoint x: 906, endPoint y: 218, distance: 147.0
click at [906, 218] on div at bounding box center [779, 317] width 427 height 452
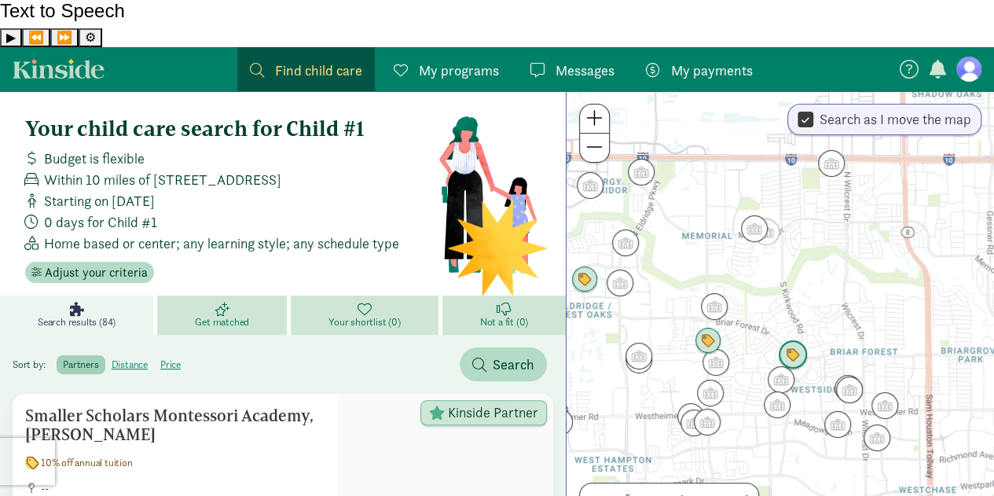
click at [790, 340] on img "Click to see details" at bounding box center [793, 355] width 30 height 30
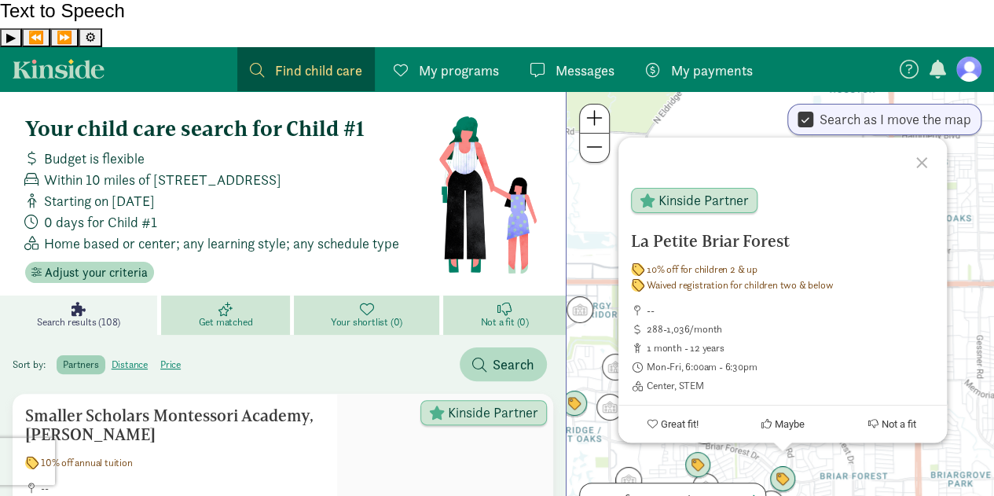
click at [988, 309] on div "La Petite Briar Forest 10% off for children 2 & up Waived registration for chil…" at bounding box center [779, 317] width 427 height 452
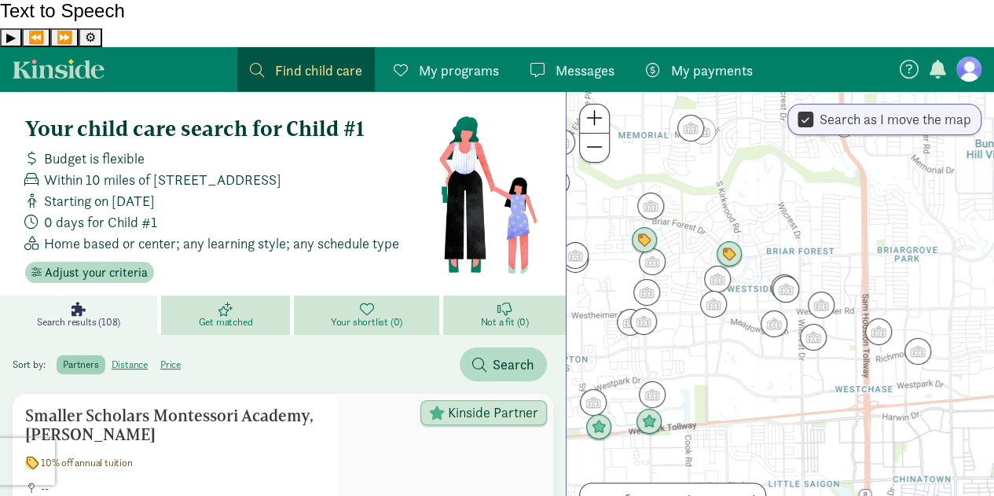
drag, startPoint x: 988, startPoint y: 309, endPoint x: 934, endPoint y: 83, distance: 232.6
click at [934, 91] on div "← Move left → Move right ↑ Move up ↓ Move down + Zoom in - Zoom out Home Jump l…" at bounding box center [780, 317] width 428 height 452
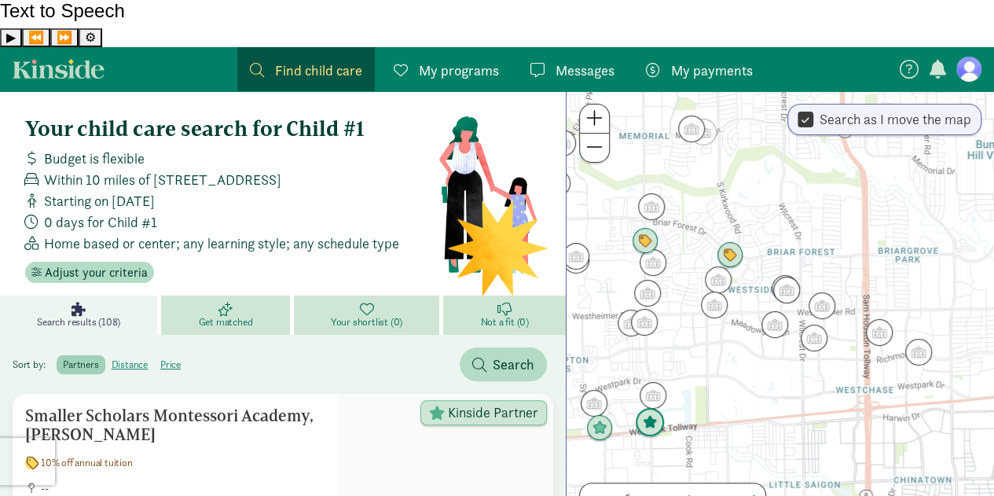
click at [650, 408] on img "Click to see details" at bounding box center [650, 423] width 30 height 30
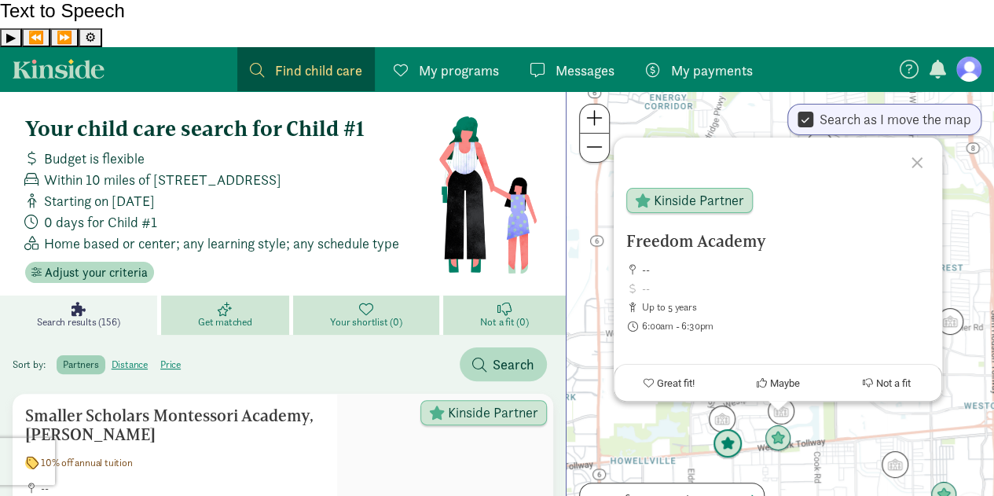
click at [727, 429] on img "Click to see details" at bounding box center [727, 444] width 30 height 30
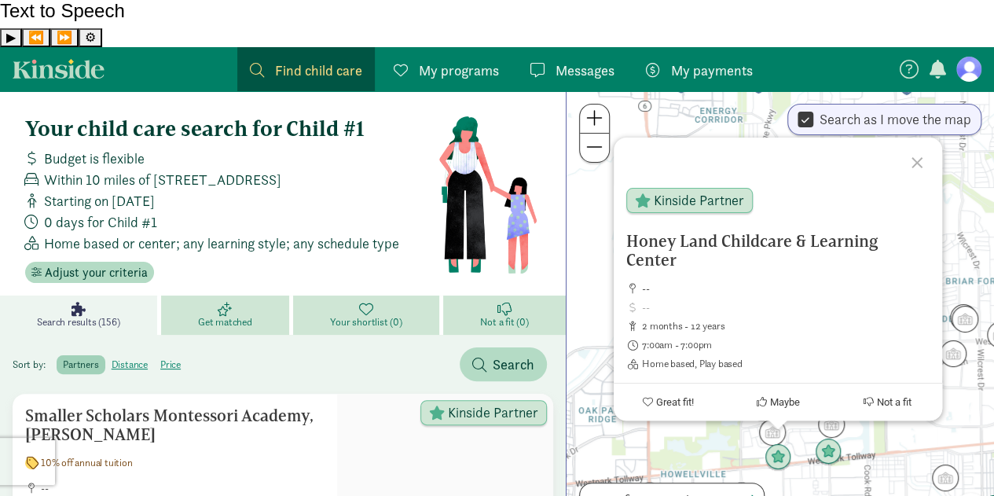
click at [695, 408] on div "To navigate, press the arrow keys. Honey Land Childcare & Learning Center -- 2 …" at bounding box center [779, 317] width 427 height 452
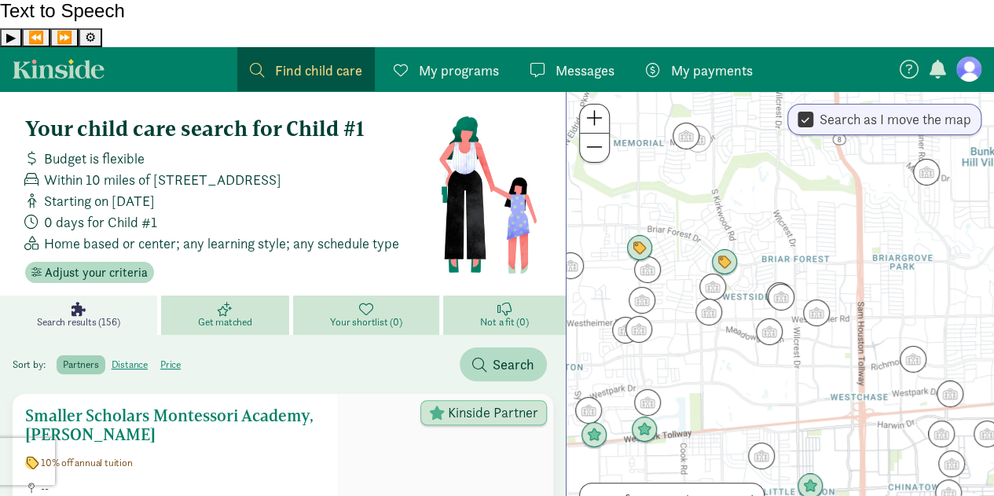
drag, startPoint x: 740, startPoint y: 383, endPoint x: 547, endPoint y: 364, distance: 194.2
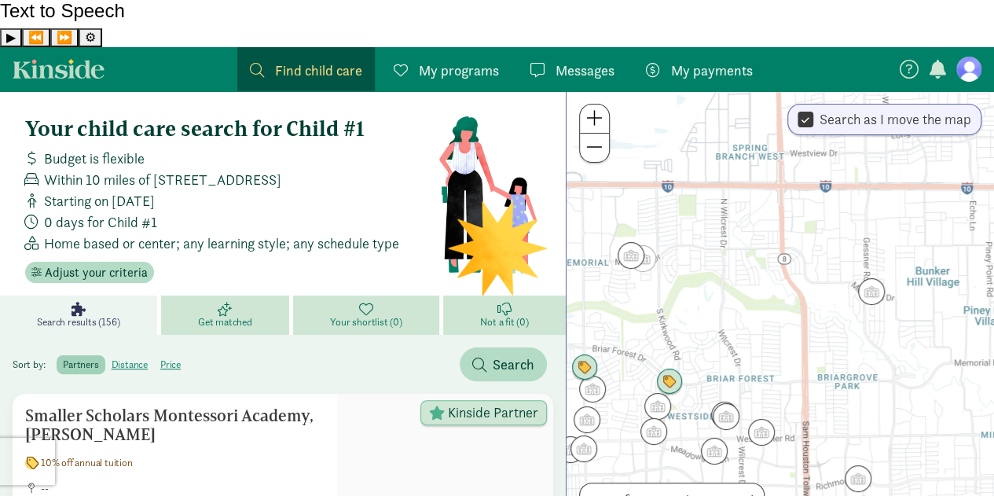
drag, startPoint x: 781, startPoint y: 225, endPoint x: 734, endPoint y: 339, distance: 123.7
click at [734, 339] on div at bounding box center [779, 317] width 427 height 452
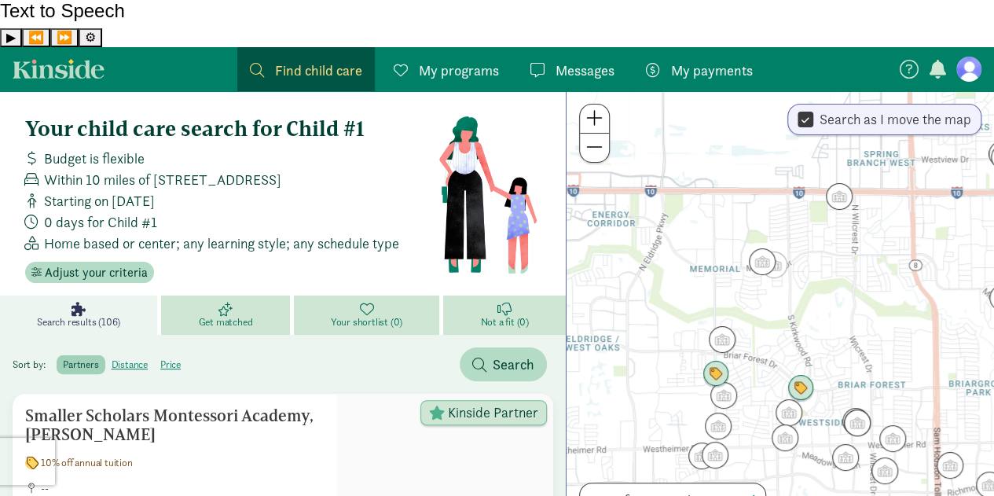
drag, startPoint x: 721, startPoint y: 258, endPoint x: 863, endPoint y: 268, distance: 141.7
click at [863, 268] on div at bounding box center [779, 317] width 427 height 452
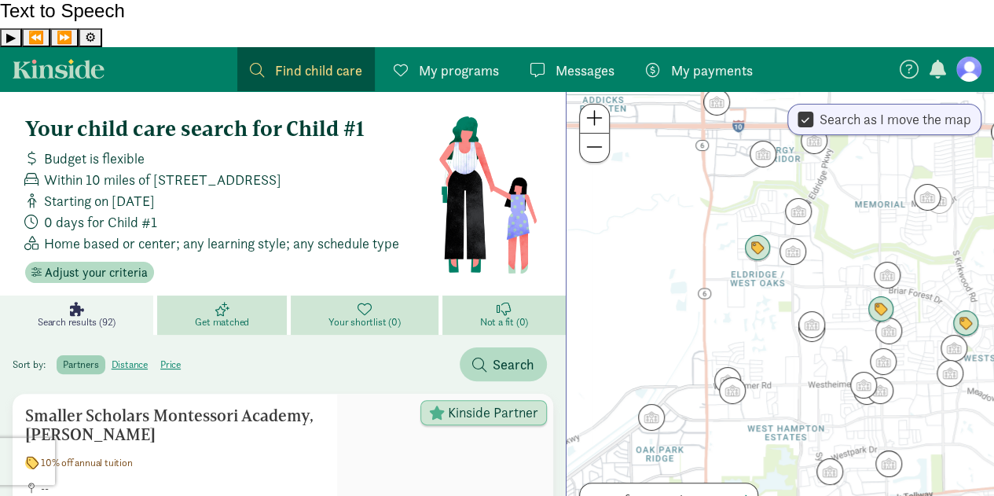
drag, startPoint x: 691, startPoint y: 257, endPoint x: 848, endPoint y: 186, distance: 171.6
click at [848, 186] on div at bounding box center [779, 317] width 427 height 452
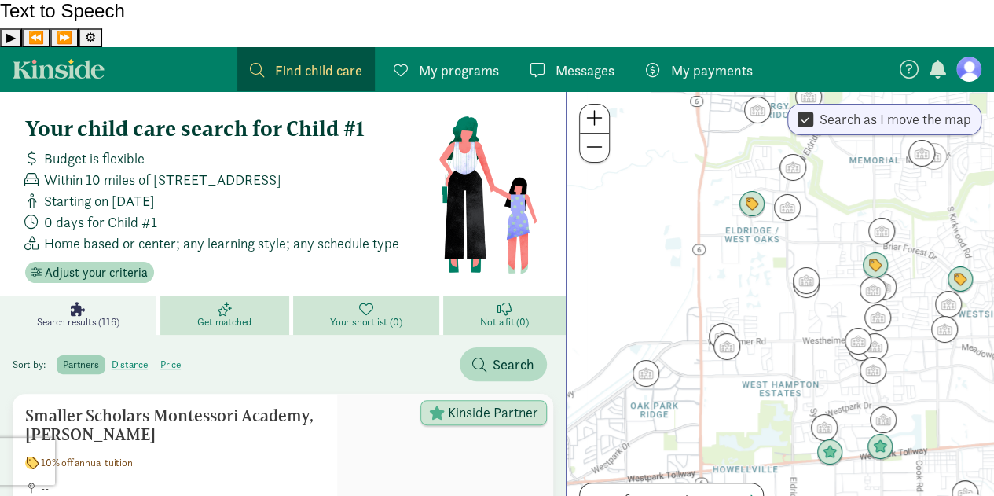
drag, startPoint x: 850, startPoint y: 252, endPoint x: 844, endPoint y: 207, distance: 46.0
click at [844, 207] on div at bounding box center [779, 317] width 427 height 452
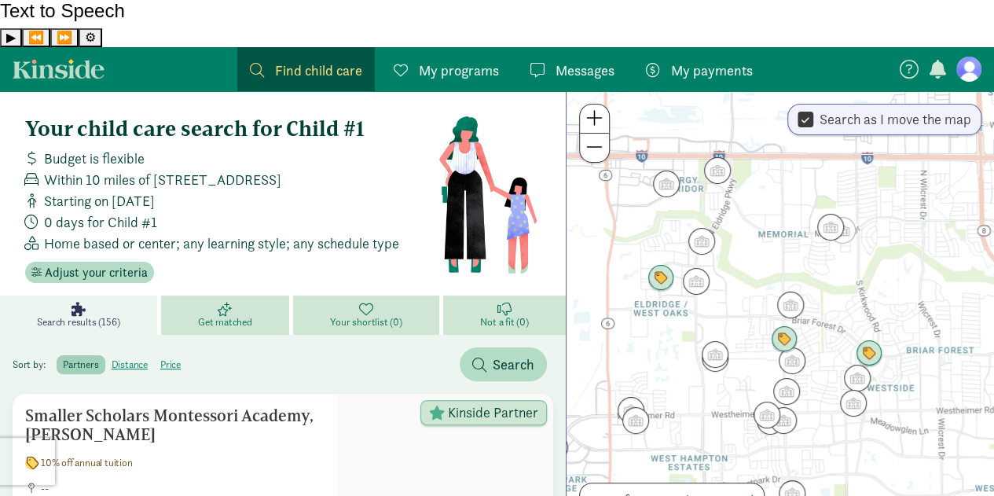
drag, startPoint x: 797, startPoint y: 267, endPoint x: 703, endPoint y: 342, distance: 119.6
click at [703, 342] on div at bounding box center [779, 317] width 427 height 452
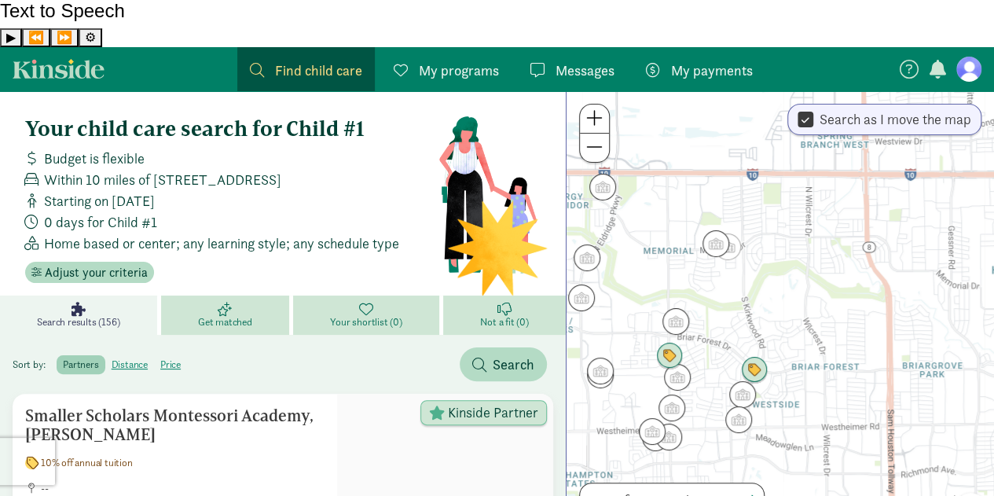
drag, startPoint x: 873, startPoint y: 207, endPoint x: 753, endPoint y: 226, distance: 121.8
click at [753, 226] on div at bounding box center [779, 317] width 427 height 452
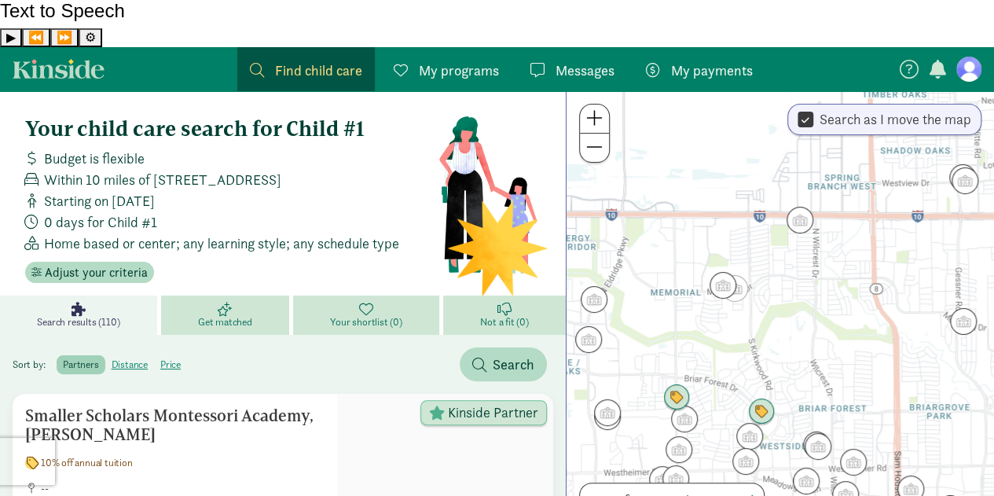
drag, startPoint x: 861, startPoint y: 156, endPoint x: 870, endPoint y: 197, distance: 41.8
click at [870, 197] on div at bounding box center [779, 317] width 427 height 452
click at [788, 205] on img "Click to see details" at bounding box center [801, 220] width 30 height 30
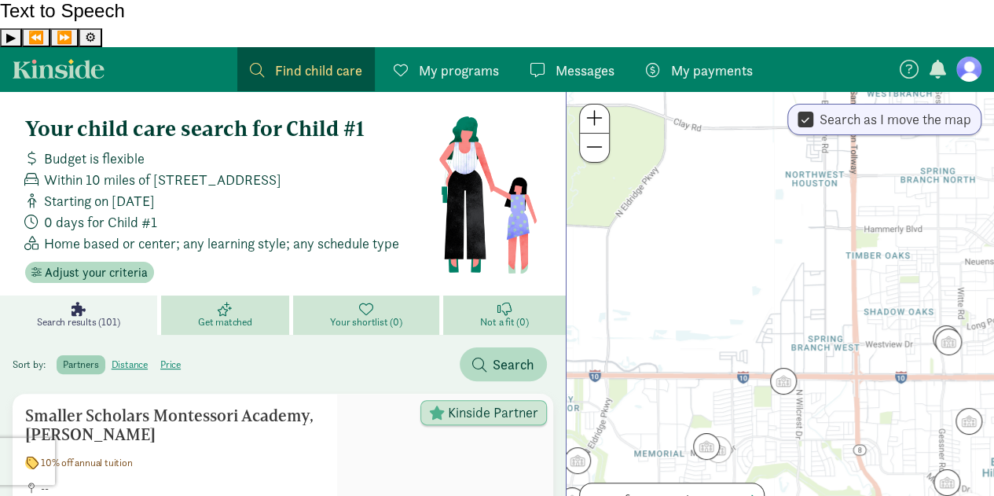
drag, startPoint x: 865, startPoint y: 413, endPoint x: 866, endPoint y: 367, distance: 46.4
click at [866, 367] on div at bounding box center [779, 317] width 427 height 452
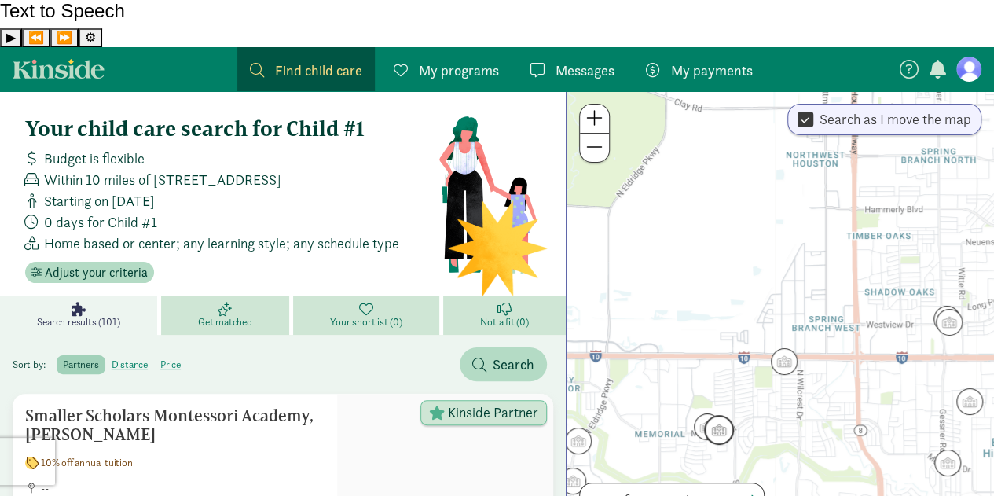
click at [724, 415] on img "Click to see details" at bounding box center [719, 430] width 30 height 30
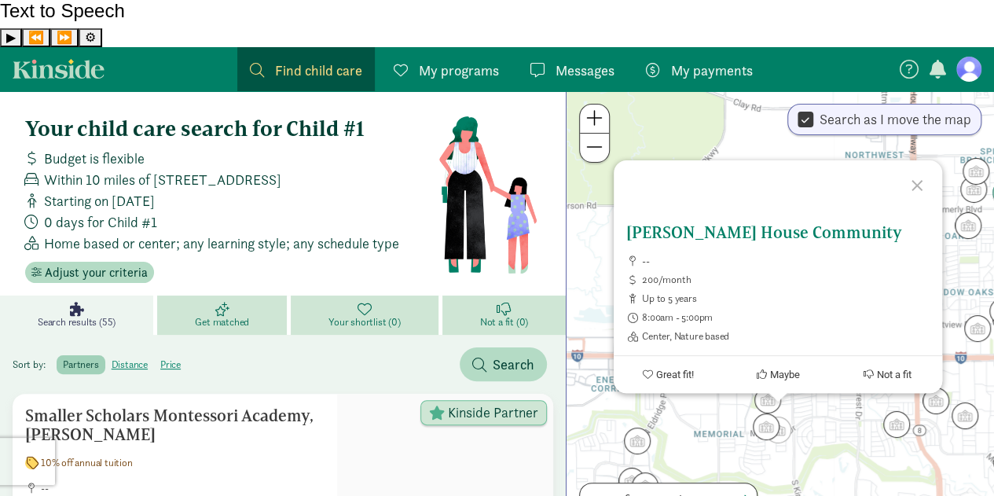
click at [717, 223] on h5 "[PERSON_NAME] House Community" at bounding box center [777, 232] width 303 height 19
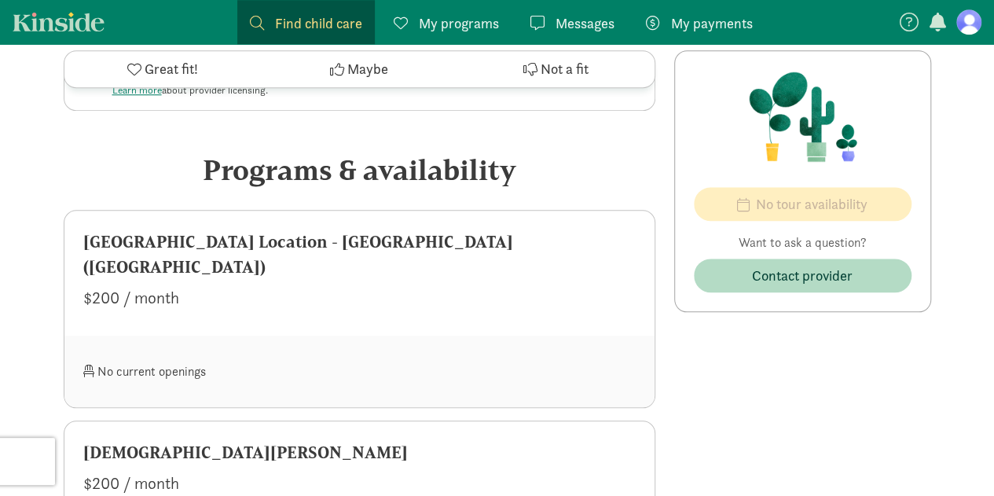
scroll to position [668, 0]
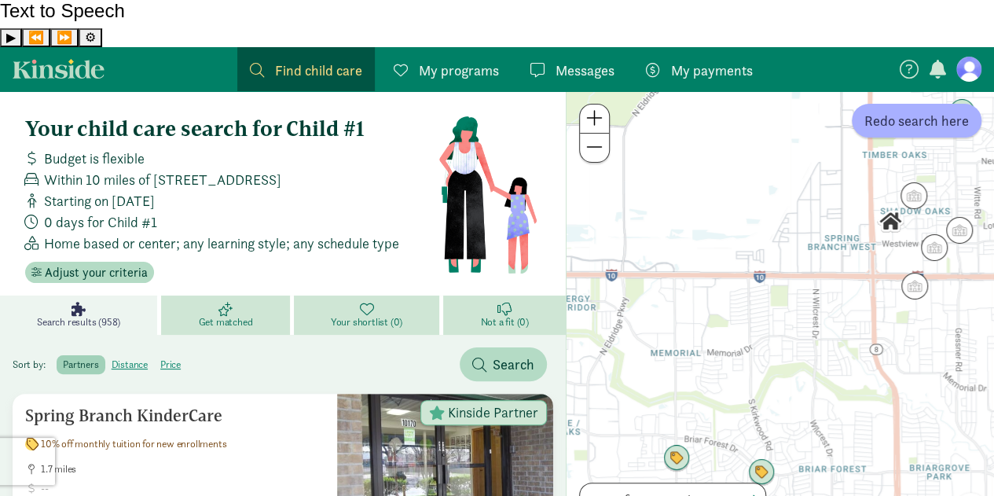
drag, startPoint x: 898, startPoint y: 321, endPoint x: 795, endPoint y: 273, distance: 113.8
click at [795, 273] on div at bounding box center [779, 317] width 427 height 452
click at [908, 181] on img "Click to see details" at bounding box center [914, 196] width 30 height 30
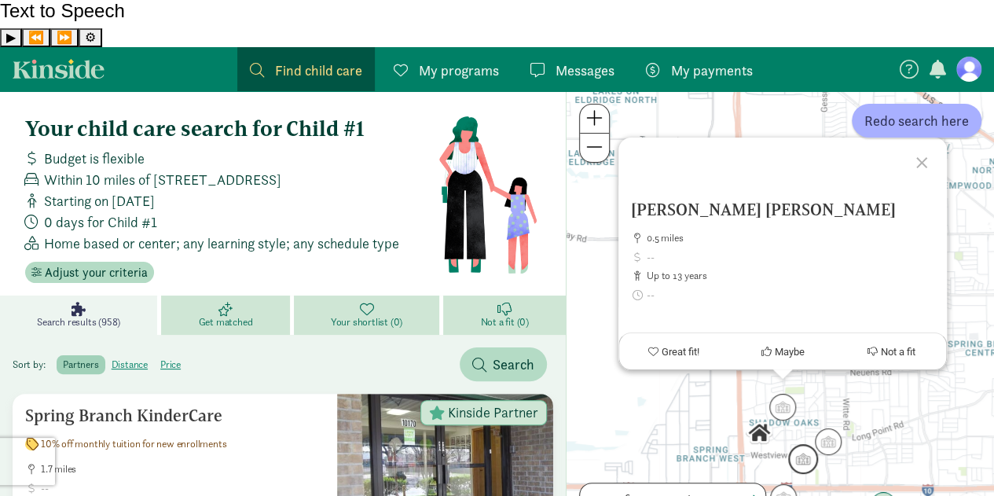
click at [811, 444] on img "Click to see details" at bounding box center [803, 459] width 30 height 30
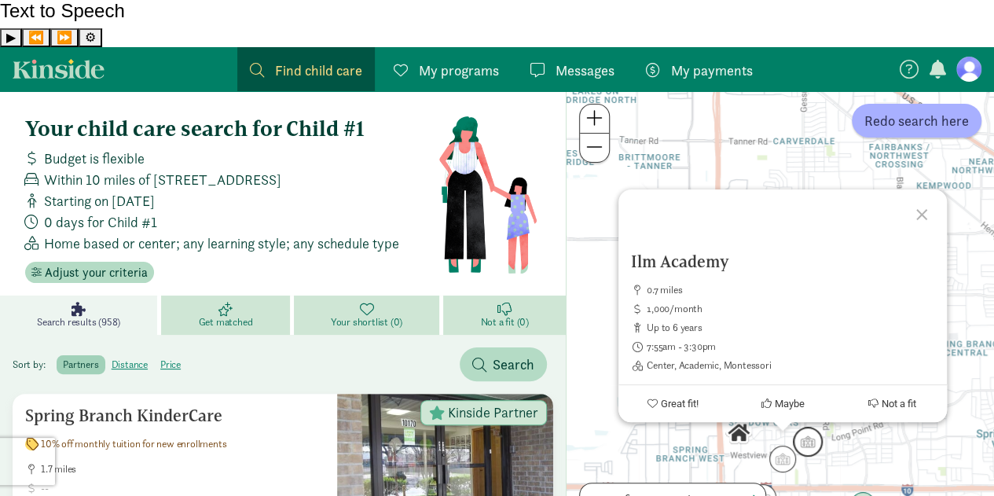
click at [799, 427] on img "Click to see details" at bounding box center [808, 442] width 30 height 30
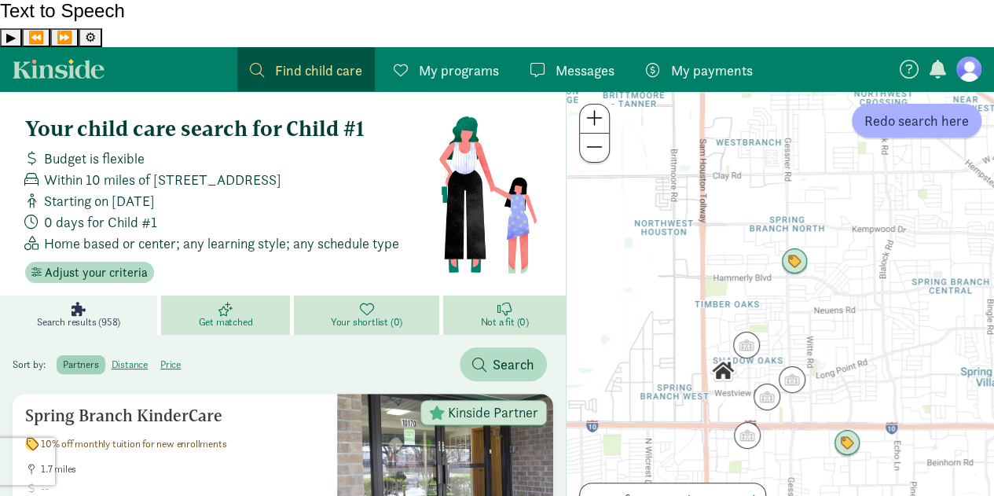
drag, startPoint x: 793, startPoint y: 420, endPoint x: 803, endPoint y: 350, distance: 71.3
click at [803, 350] on div "To navigate, press the arrow keys." at bounding box center [779, 317] width 427 height 452
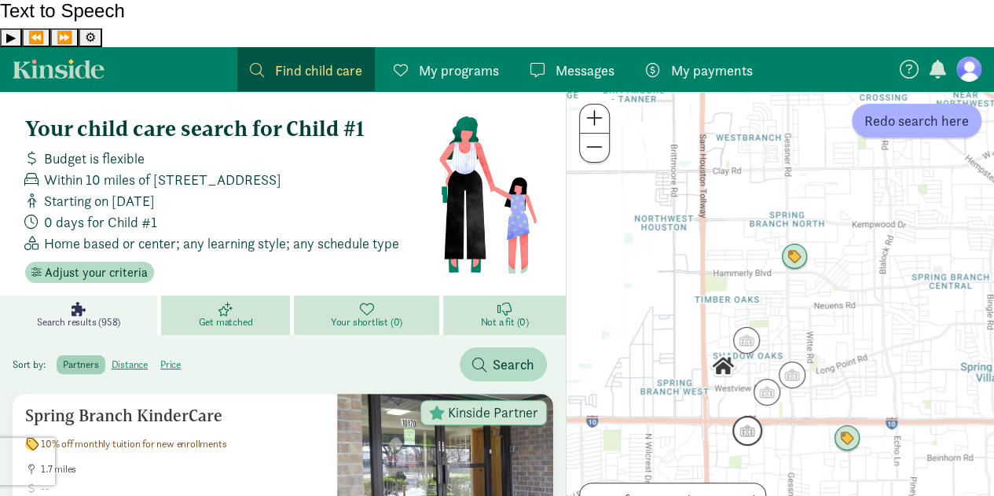
click at [749, 416] on img "Click to see details" at bounding box center [747, 431] width 30 height 30
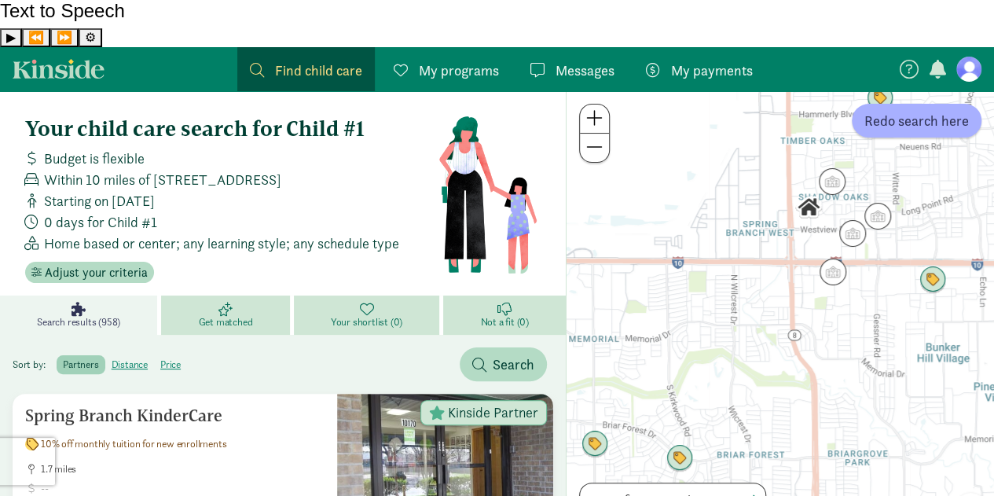
drag, startPoint x: 676, startPoint y: 388, endPoint x: 732, endPoint y: 227, distance: 170.7
click at [732, 227] on div "To navigate, press the arrow keys." at bounding box center [779, 317] width 427 height 452
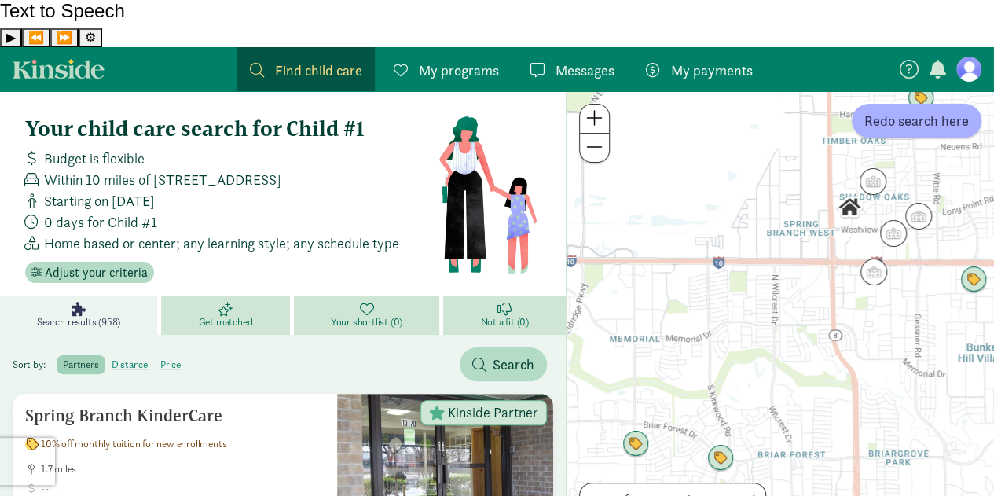
drag, startPoint x: 705, startPoint y: 273, endPoint x: 757, endPoint y: 274, distance: 52.7
click at [757, 274] on div at bounding box center [779, 317] width 427 height 452
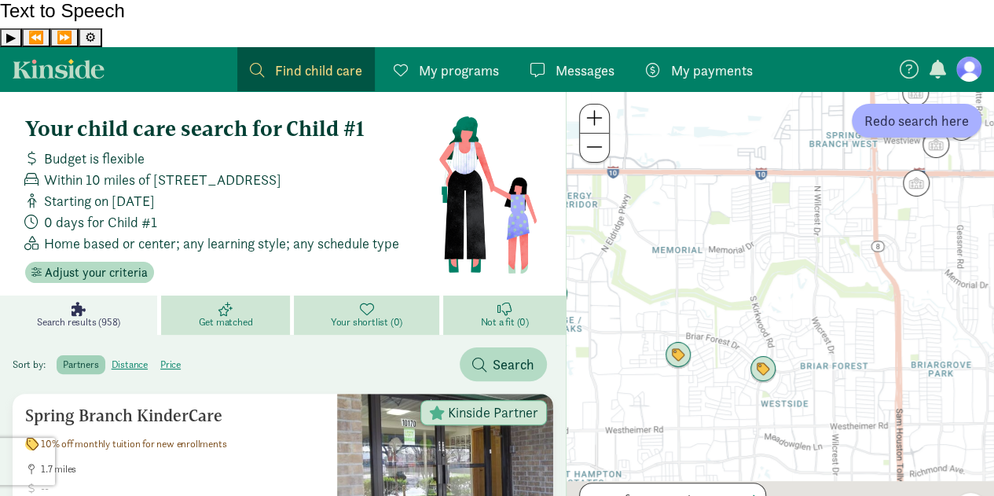
drag, startPoint x: 720, startPoint y: 280, endPoint x: 749, endPoint y: 178, distance: 106.9
click at [749, 178] on div at bounding box center [779, 317] width 427 height 452
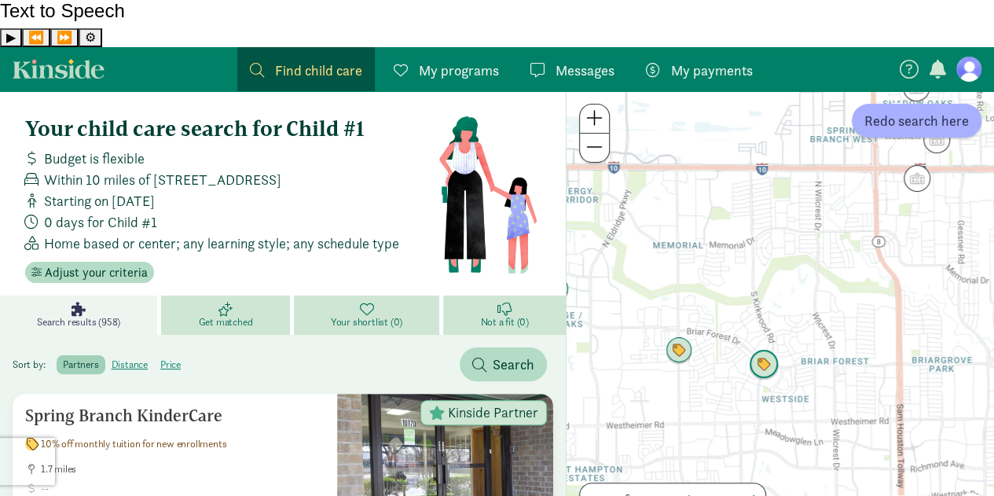
click at [763, 350] on img "Click to see details" at bounding box center [764, 365] width 30 height 30
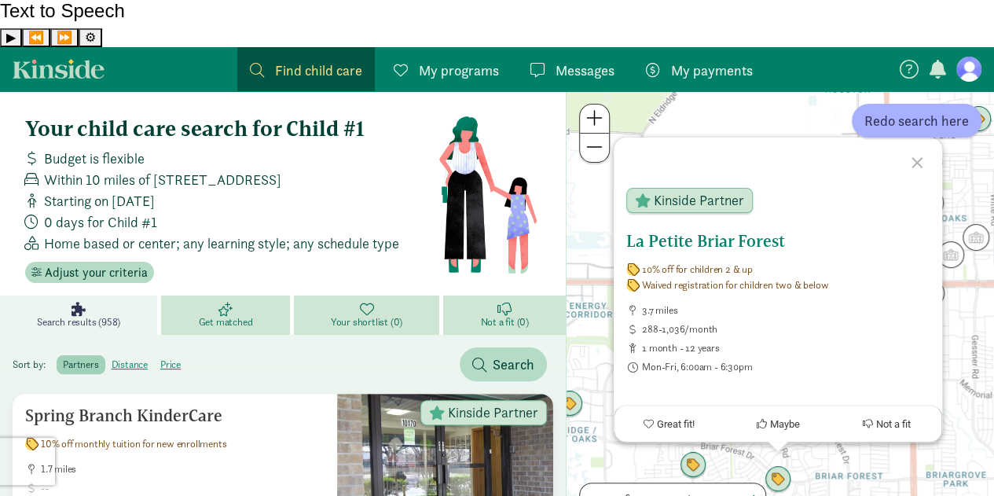
click at [720, 232] on h5 "La Petite Briar Forest" at bounding box center [777, 241] width 303 height 19
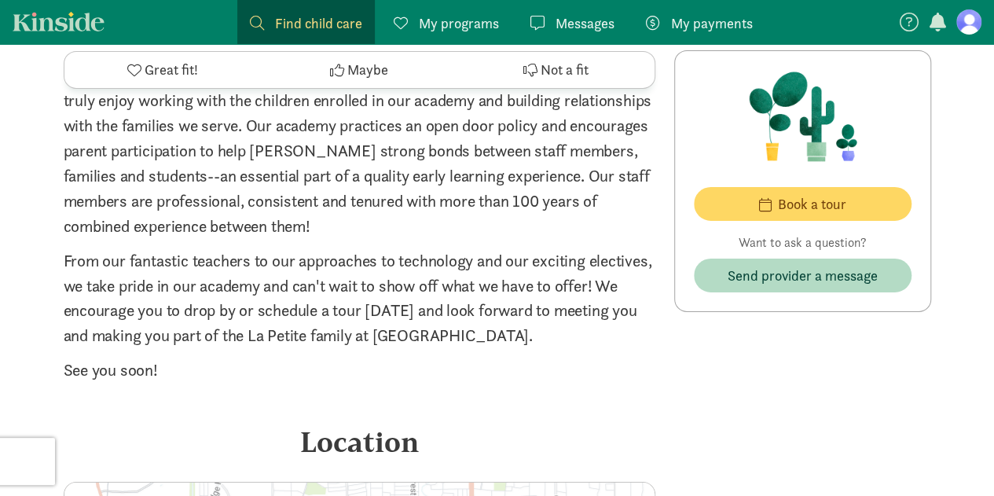
scroll to position [2652, 0]
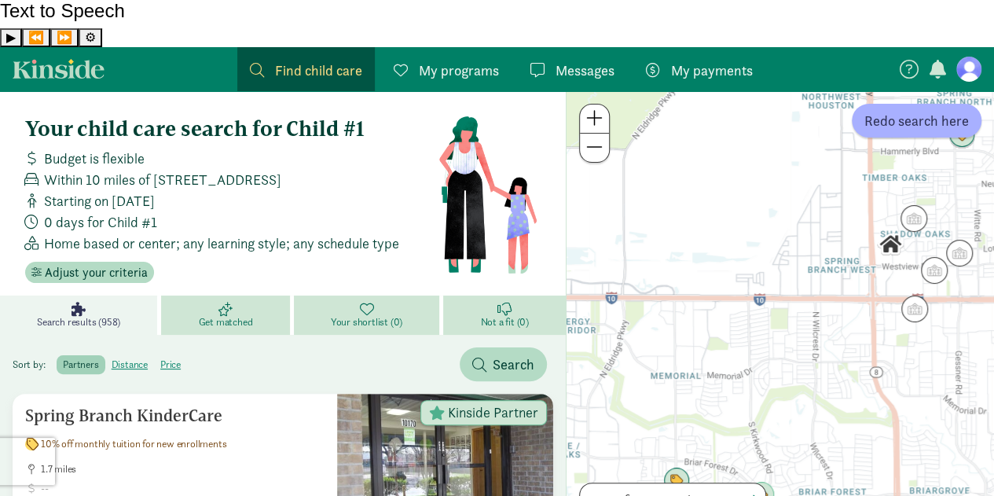
drag, startPoint x: 738, startPoint y: 342, endPoint x: 754, endPoint y: 291, distance: 53.4
click at [754, 291] on div at bounding box center [779, 317] width 427 height 452
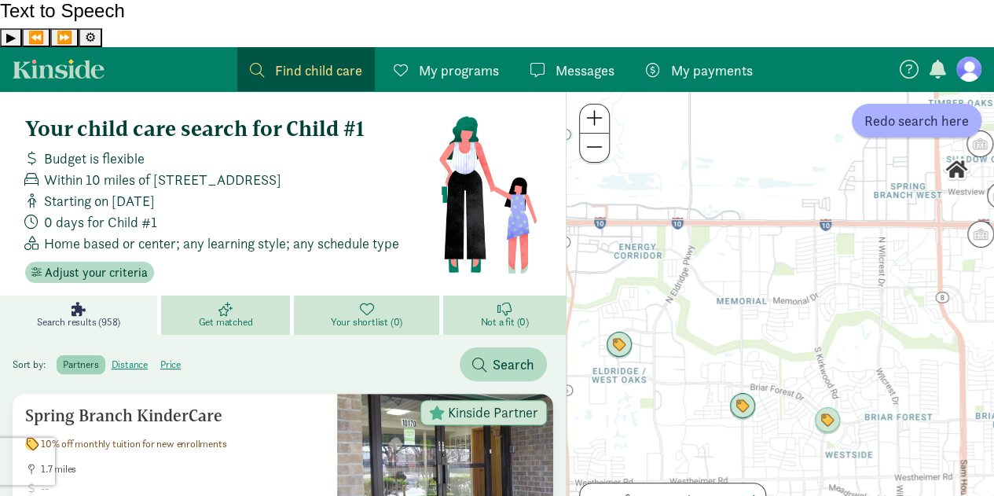
drag, startPoint x: 754, startPoint y: 291, endPoint x: 819, endPoint y: 219, distance: 96.8
click at [819, 219] on div at bounding box center [779, 317] width 427 height 452
click at [742, 391] on img "Click to see details" at bounding box center [742, 406] width 30 height 30
